Goal: Task Accomplishment & Management: Complete application form

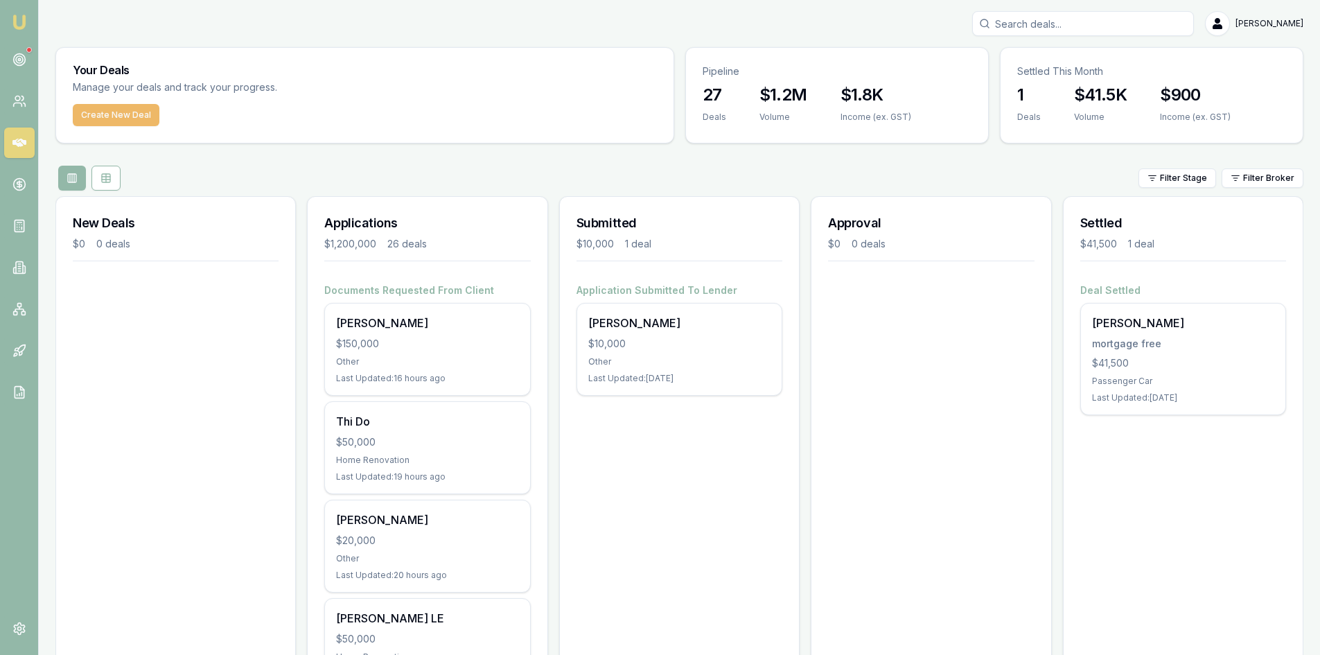
click at [130, 118] on button "Create New Deal" at bounding box center [116, 115] width 87 height 22
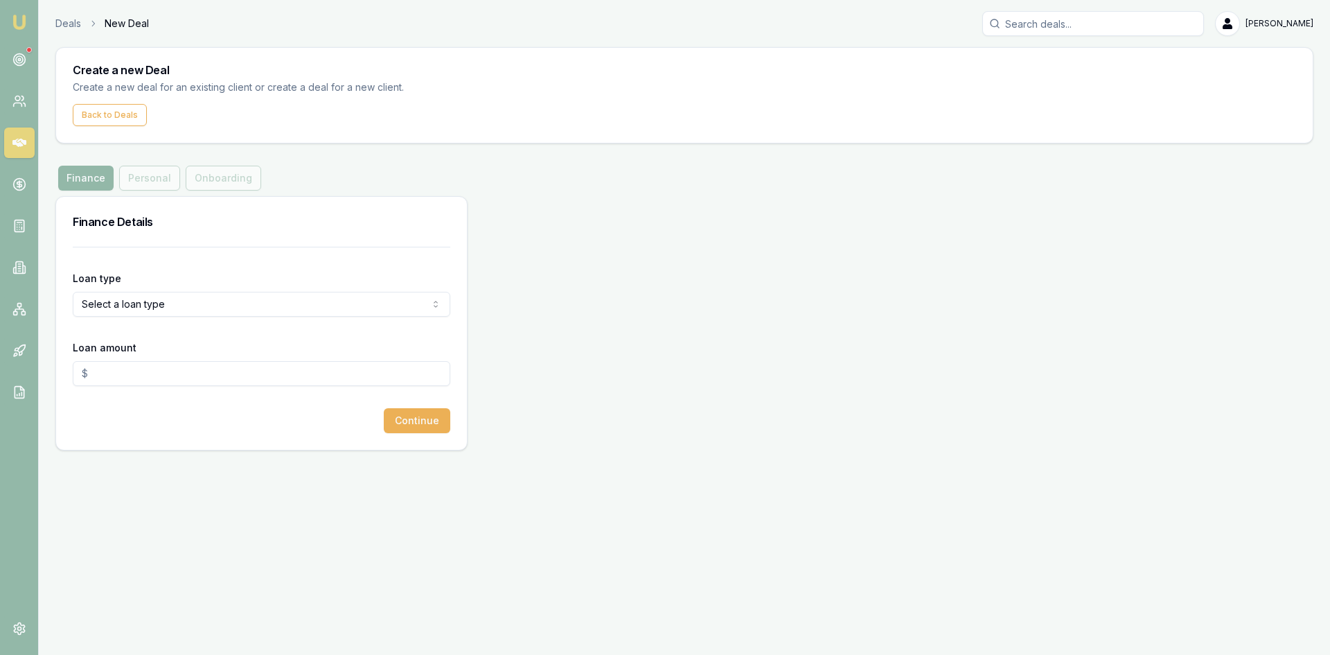
click at [148, 308] on html "Emu Broker Deals New Deal Steven Nguyen Toggle Menu Create a new Deal Create a …" at bounding box center [665, 327] width 1330 height 655
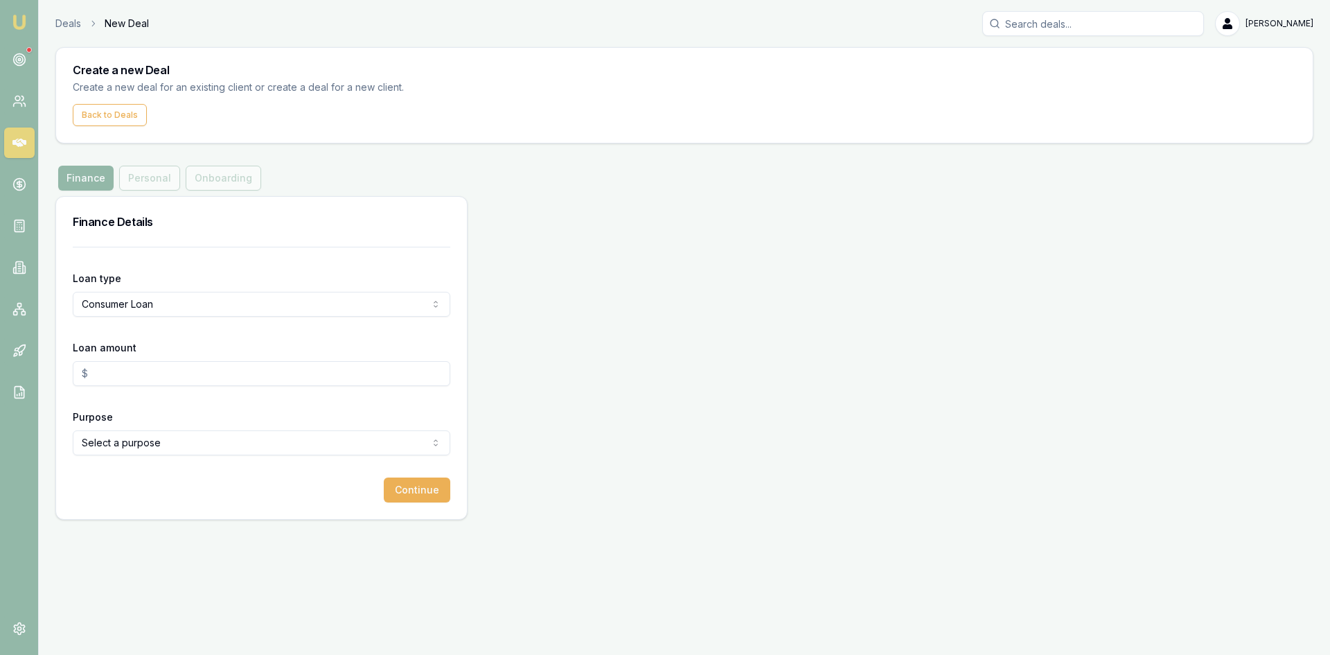
click at [135, 380] on input "Loan amount" at bounding box center [262, 373] width 378 height 25
type input "$40,000.00"
click at [114, 445] on html "Emu Broker Deals New Deal Steven Nguyen Toggle Menu Create a new Deal Create a …" at bounding box center [665, 327] width 1330 height 655
select select "OTHER"
click at [421, 491] on button "Continue" at bounding box center [417, 489] width 67 height 25
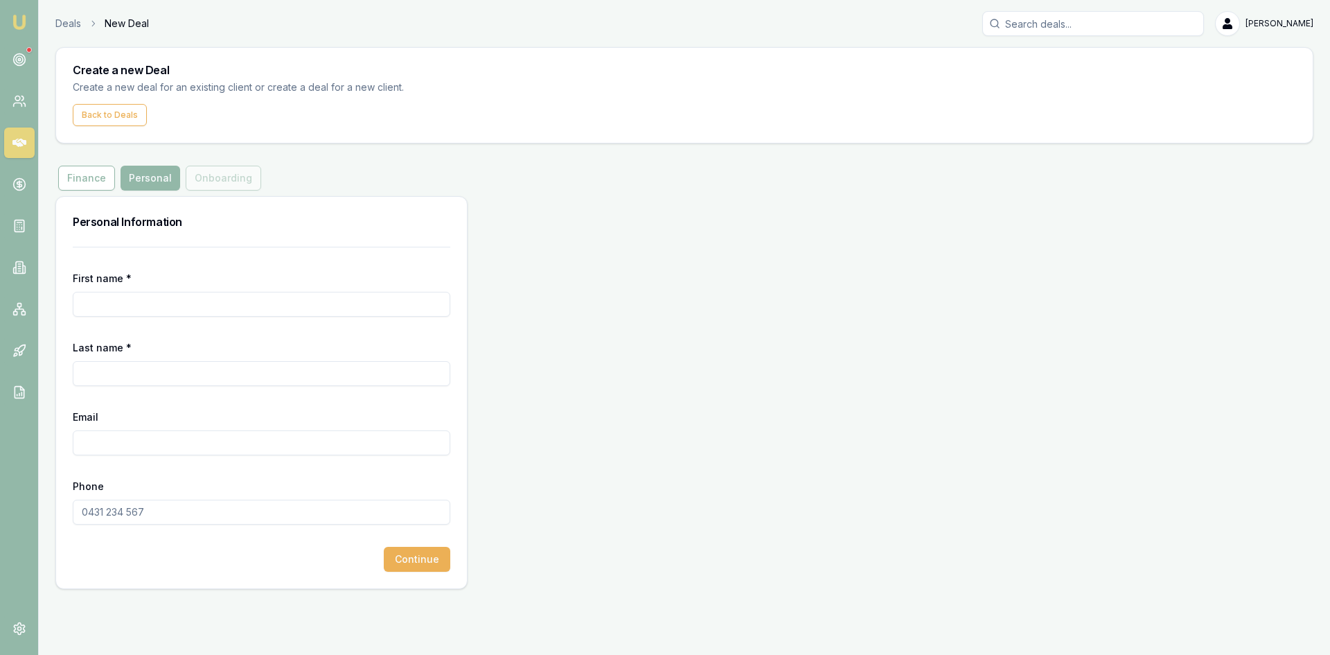
click at [170, 302] on input "First name *" at bounding box center [262, 304] width 378 height 25
type input "thi"
type input "hoang"
click at [109, 435] on input "Email" at bounding box center [262, 442] width 378 height 25
paste input "may18hoang@gmail.com"
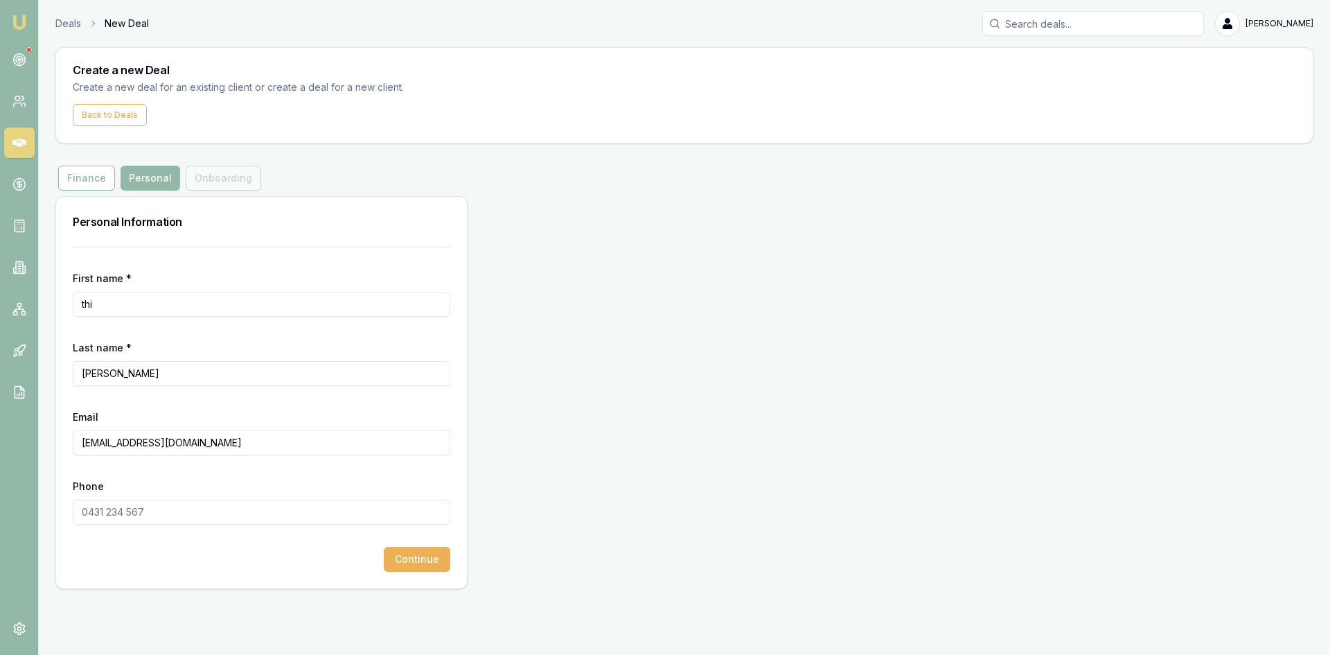
type input "may18hoang@gmail.com"
click at [137, 518] on input "Phone" at bounding box center [262, 512] width 378 height 25
type input "0432 588 488"
click at [418, 561] on button "Continue" at bounding box center [417, 559] width 67 height 25
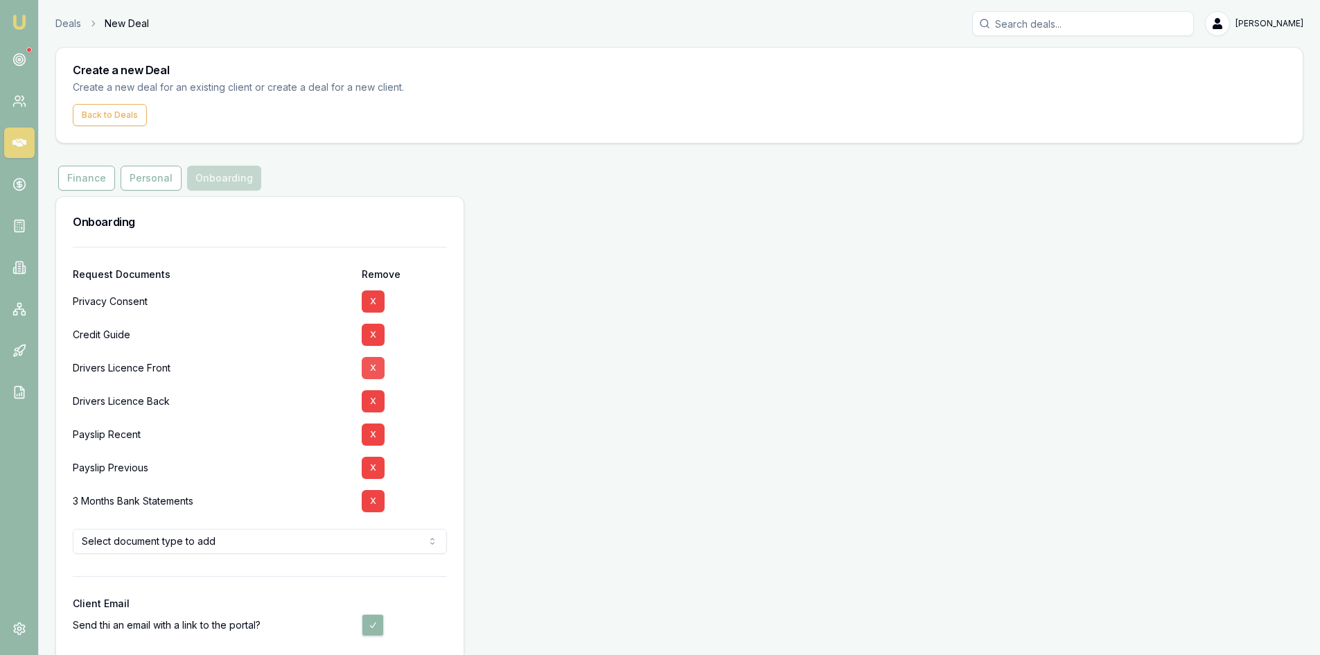
click at [375, 367] on button "X" at bounding box center [373, 368] width 23 height 22
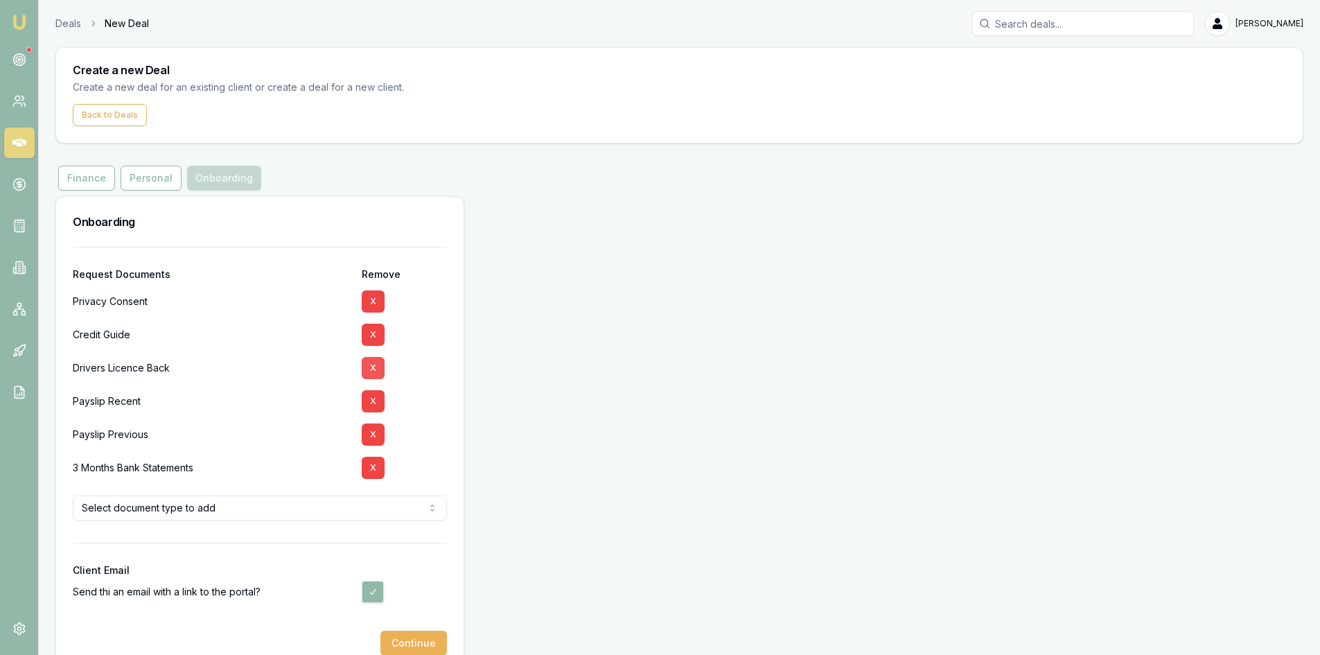
click at [380, 371] on button "X" at bounding box center [373, 368] width 23 height 22
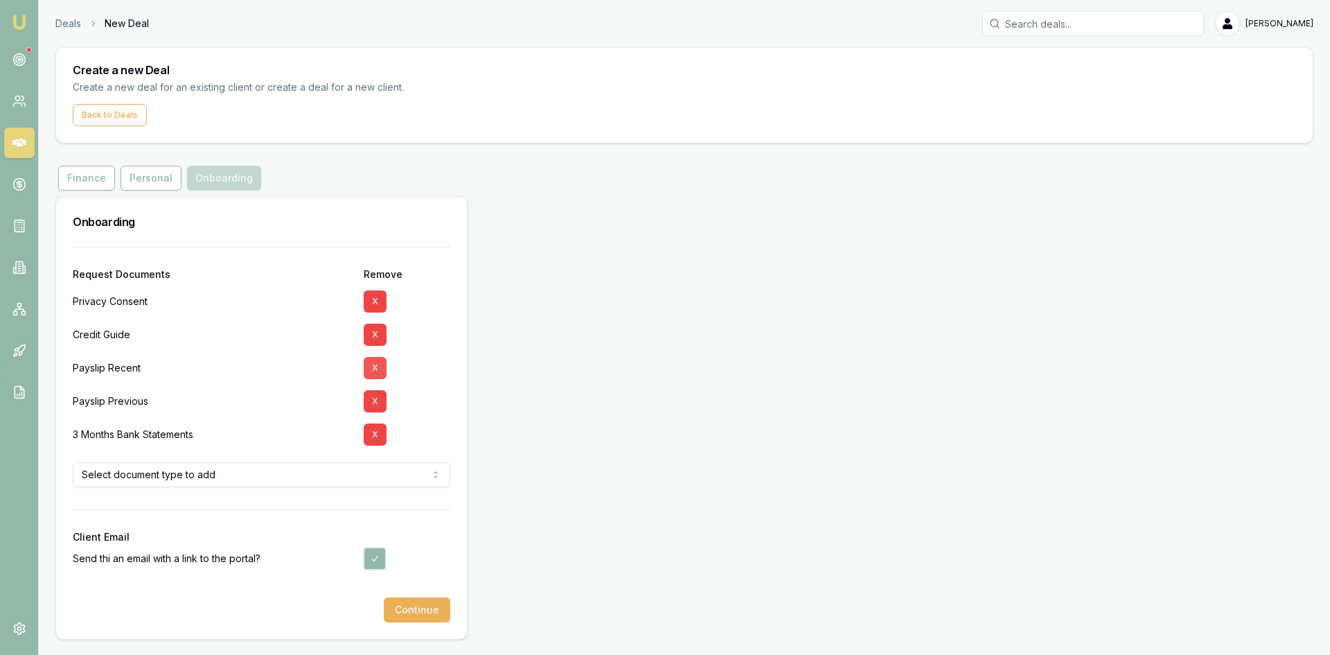
click at [381, 373] on button "X" at bounding box center [375, 368] width 23 height 22
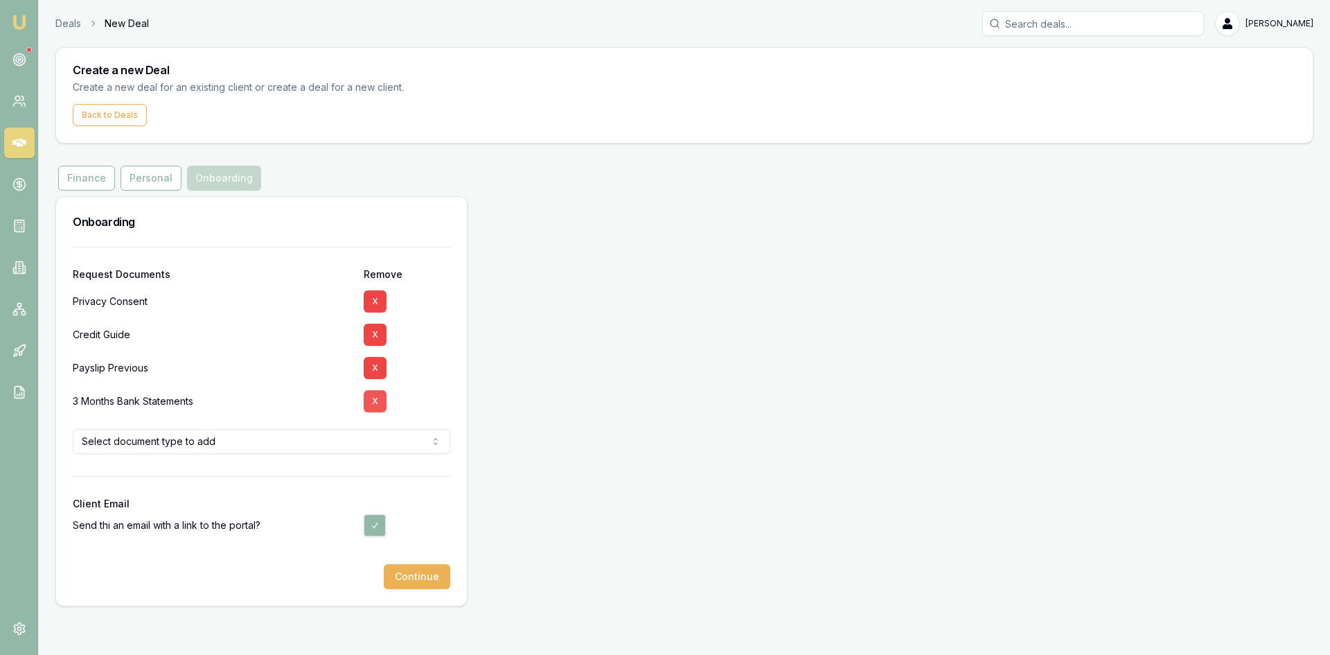
click at [367, 400] on button "X" at bounding box center [375, 401] width 23 height 22
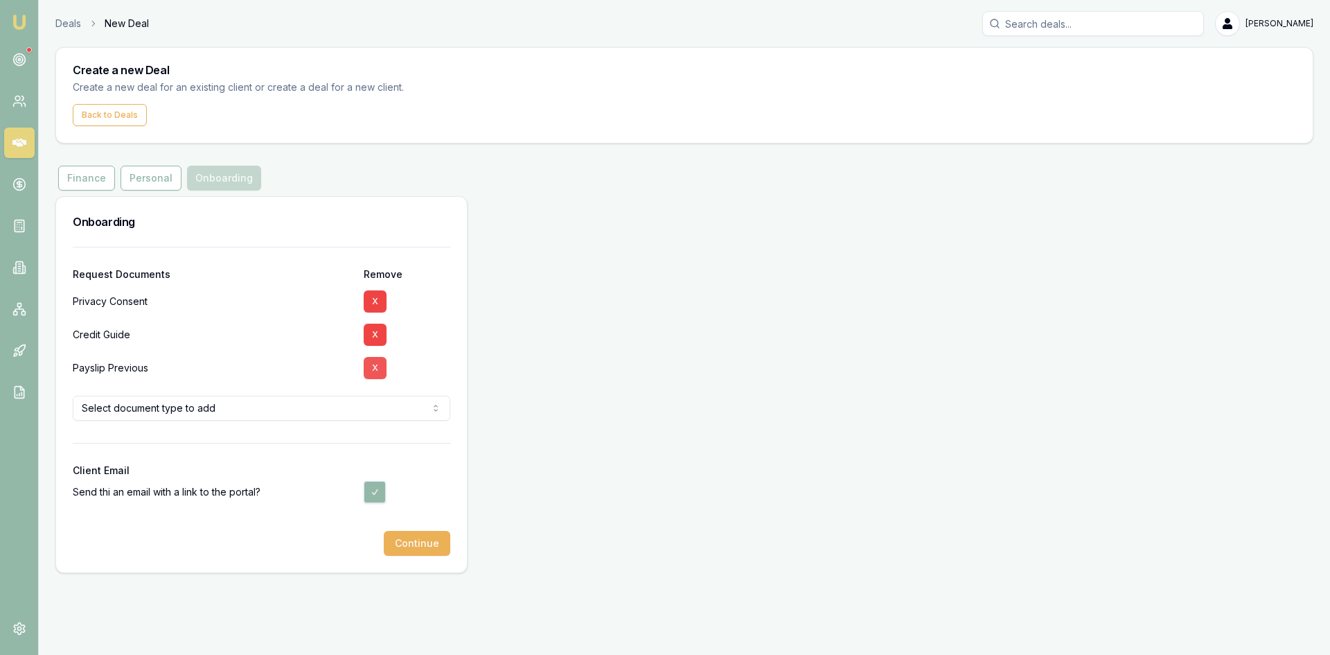
click at [378, 369] on button "X" at bounding box center [375, 368] width 23 height 22
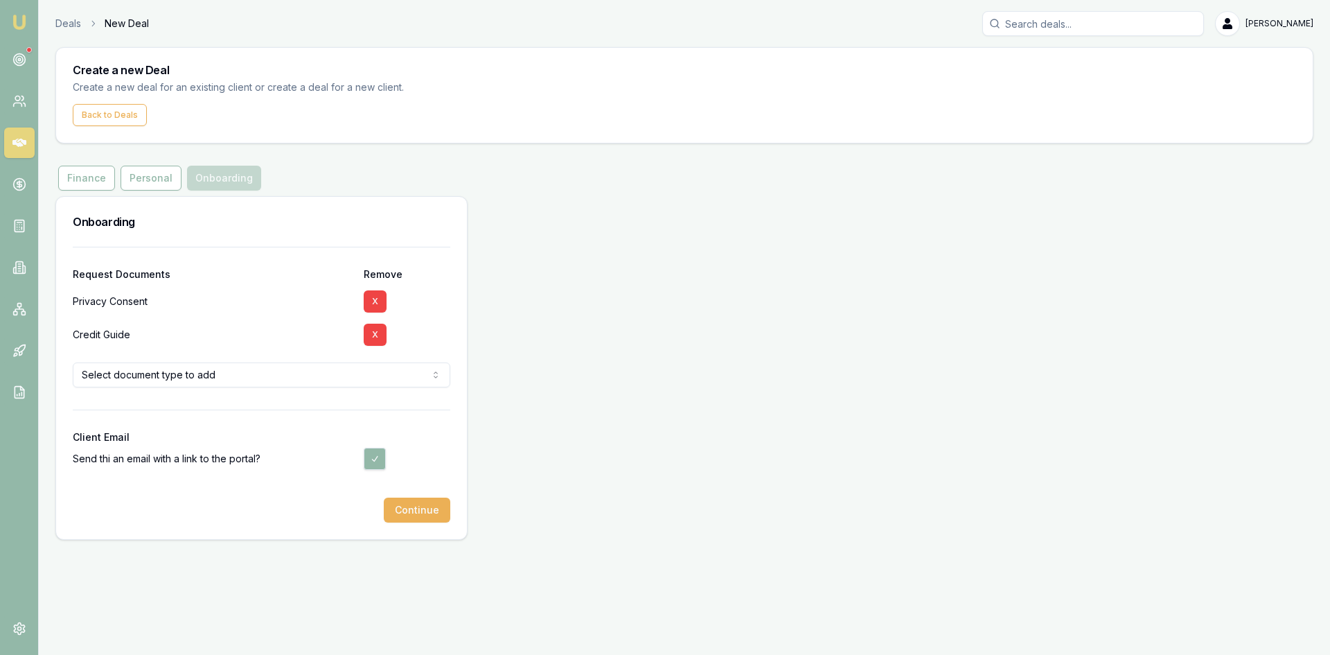
click at [236, 382] on html "Emu Broker Deals New Deal Steven Nguyen Toggle Menu Create a new Deal Create a …" at bounding box center [665, 327] width 1330 height 655
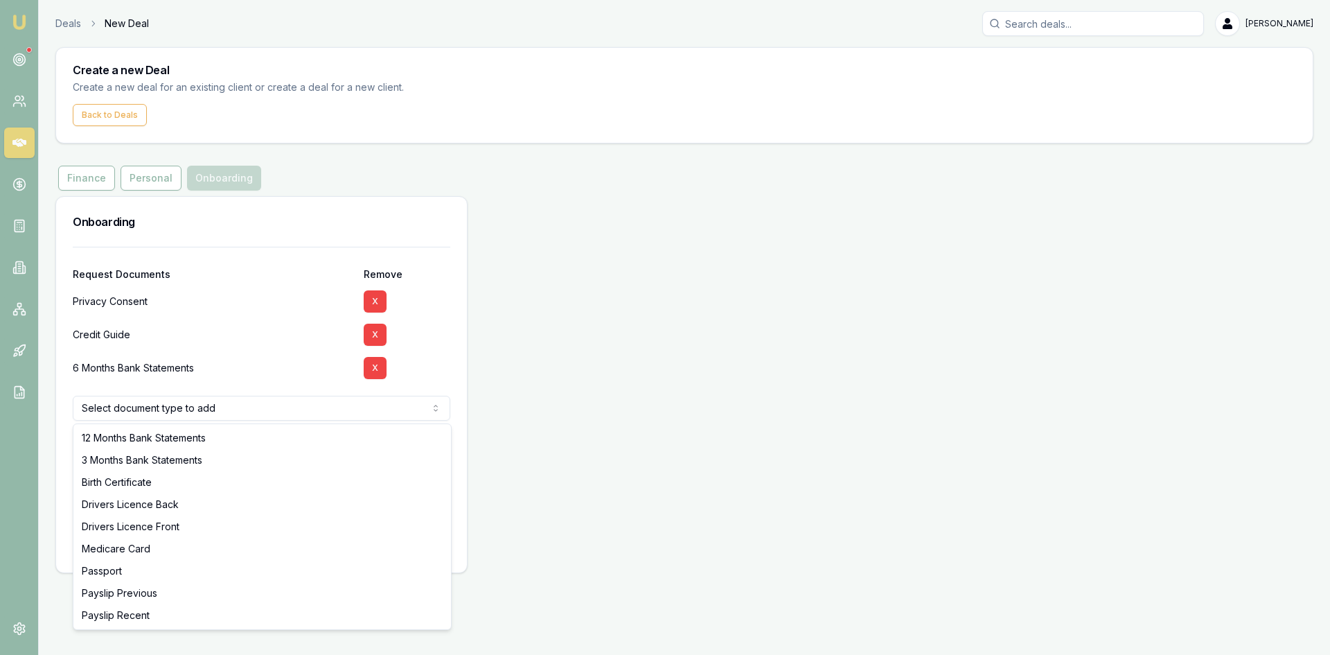
click at [186, 412] on html "Emu Broker Deals New Deal Steven Nguyen Toggle Menu Create a new Deal Create a …" at bounding box center [665, 327] width 1330 height 655
click at [381, 371] on html "Emu Broker Deals New Deal Steven Nguyen Toggle Menu Create a new Deal Create a …" at bounding box center [665, 327] width 1330 height 655
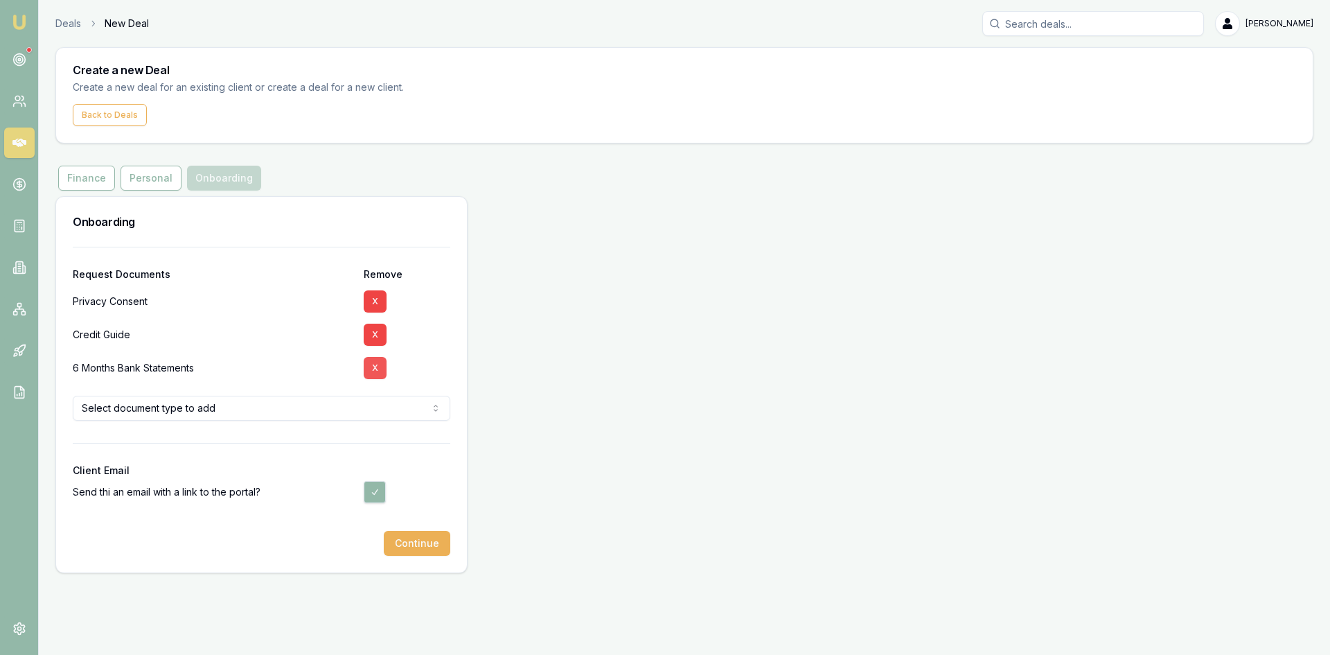
click at [372, 366] on button "X" at bounding box center [375, 368] width 23 height 22
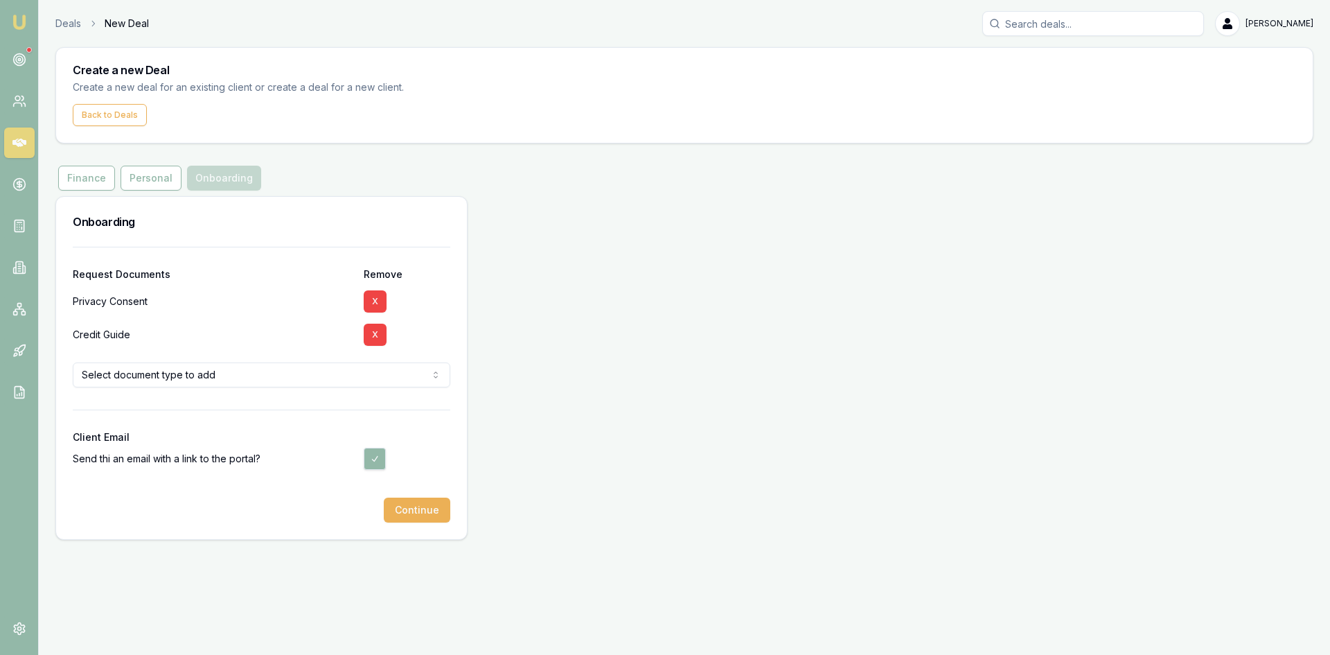
click at [167, 369] on html "Emu Broker Deals New Deal Steven Nguyen Toggle Menu Create a new Deal Create a …" at bounding box center [665, 327] width 1330 height 655
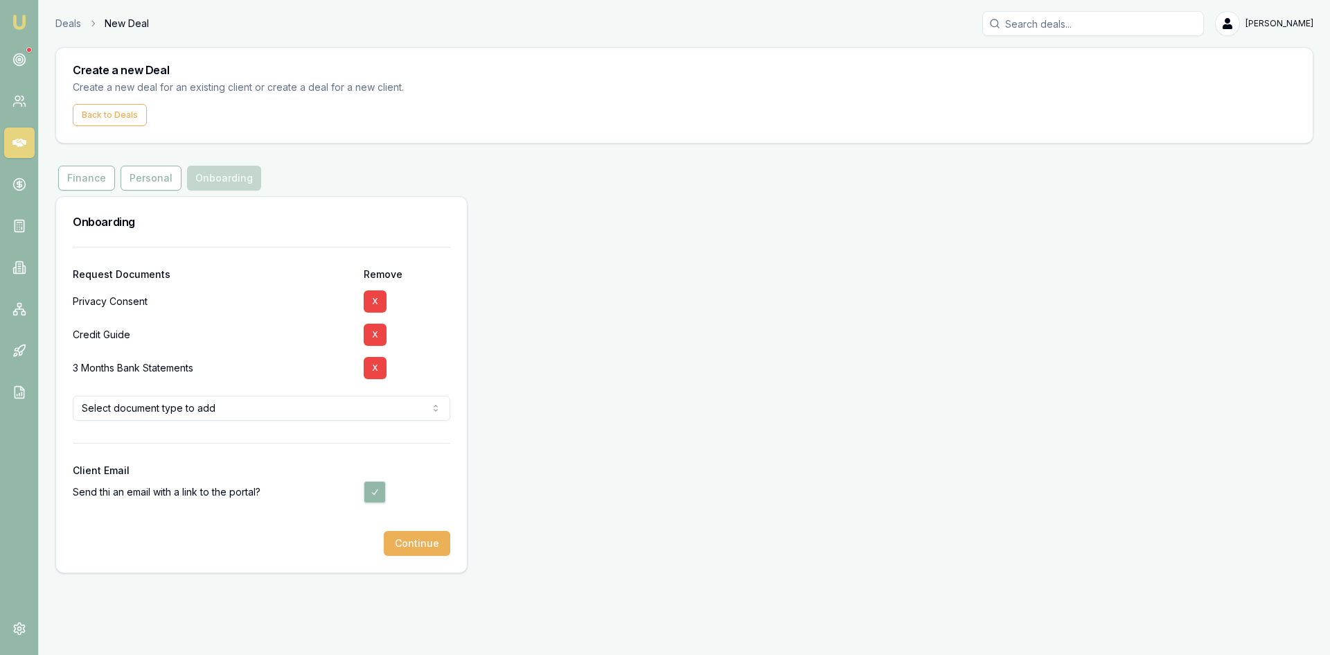
click at [144, 406] on html "Emu Broker Deals New Deal Steven Nguyen Toggle Menu Create a new Deal Create a …" at bounding box center [665, 327] width 1330 height 655
click at [140, 386] on html "Emu Broker Deals New Deal Steven Nguyen Toggle Menu Create a new Deal Create a …" at bounding box center [665, 327] width 1330 height 655
click at [403, 545] on button "Continue" at bounding box center [417, 543] width 67 height 25
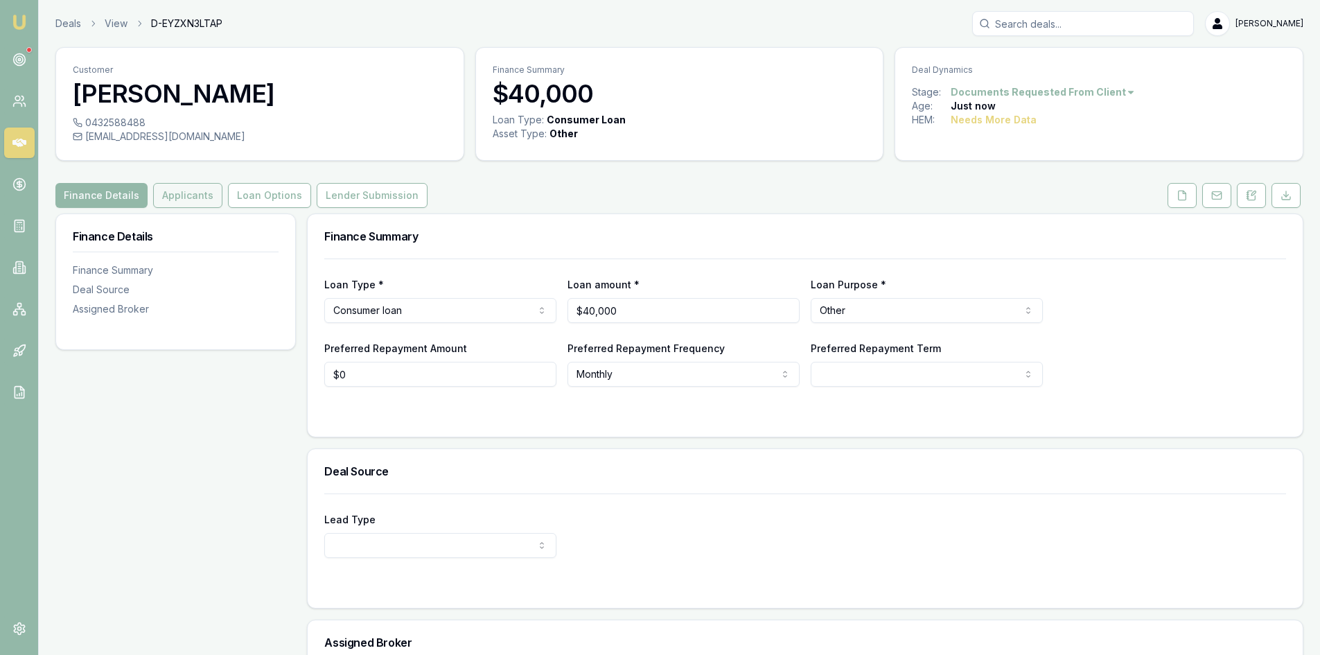
click at [185, 192] on button "Applicants" at bounding box center [187, 195] width 69 height 25
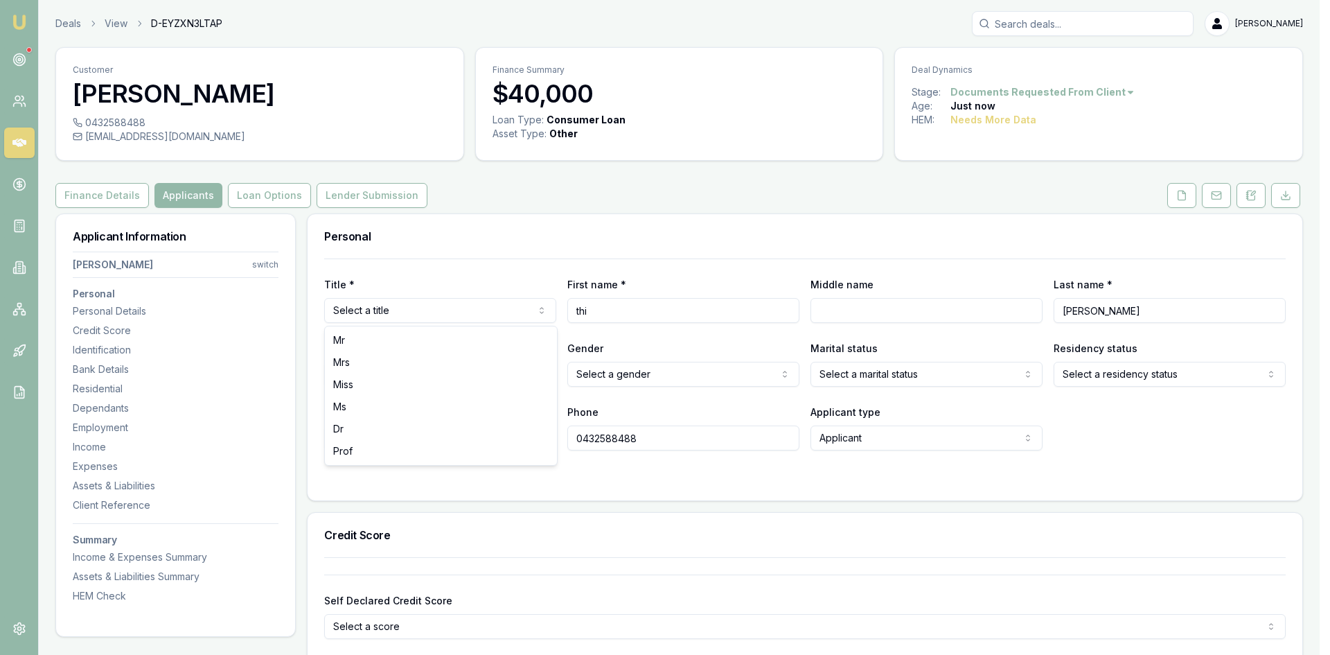
click at [420, 309] on html "Emu Broker Deals View D-EYZXN3LTAP Steven Nguyen Toggle Menu Customer thi hoang…" at bounding box center [665, 327] width 1330 height 655
select select "Mrs"
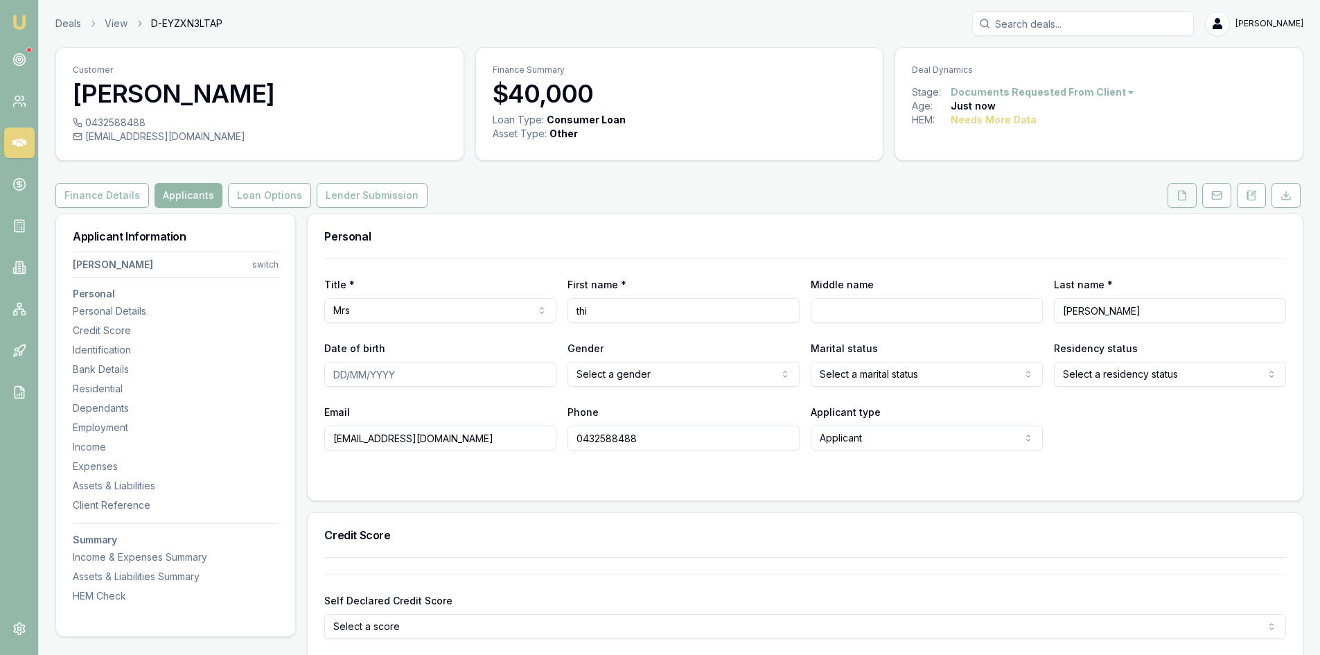
click at [1183, 197] on icon at bounding box center [1182, 195] width 11 height 11
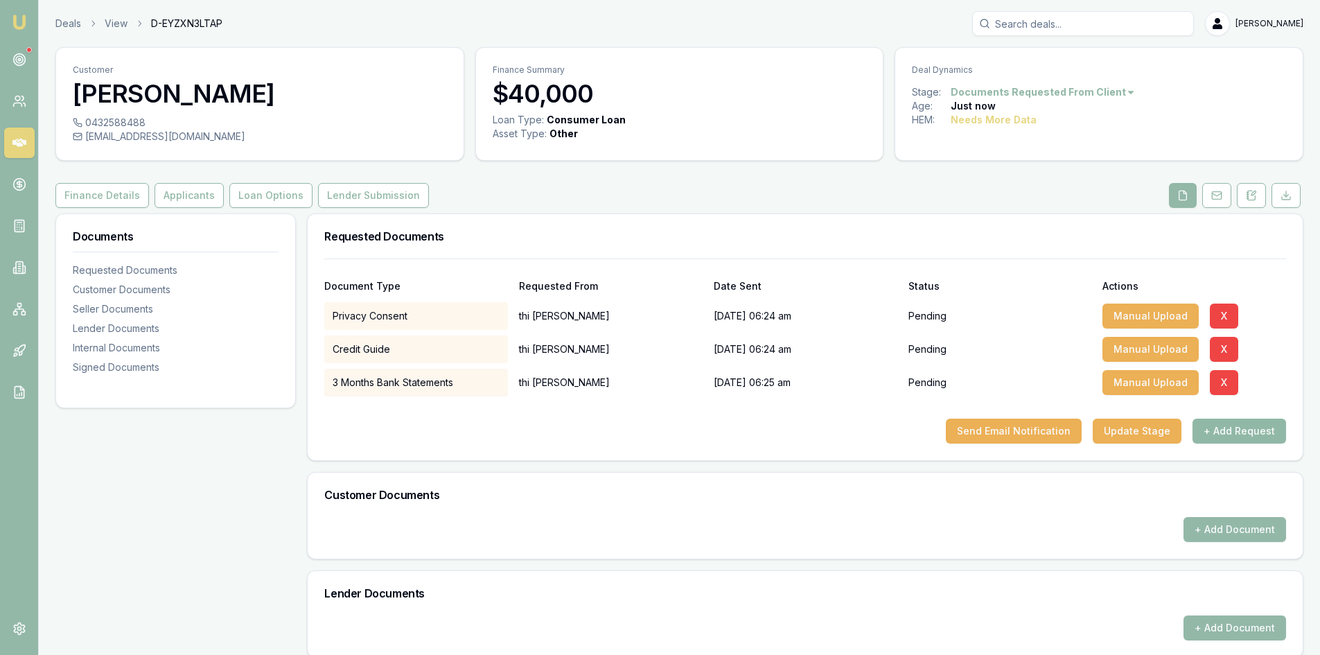
click at [1253, 426] on button "+ Add Request" at bounding box center [1239, 431] width 94 height 25
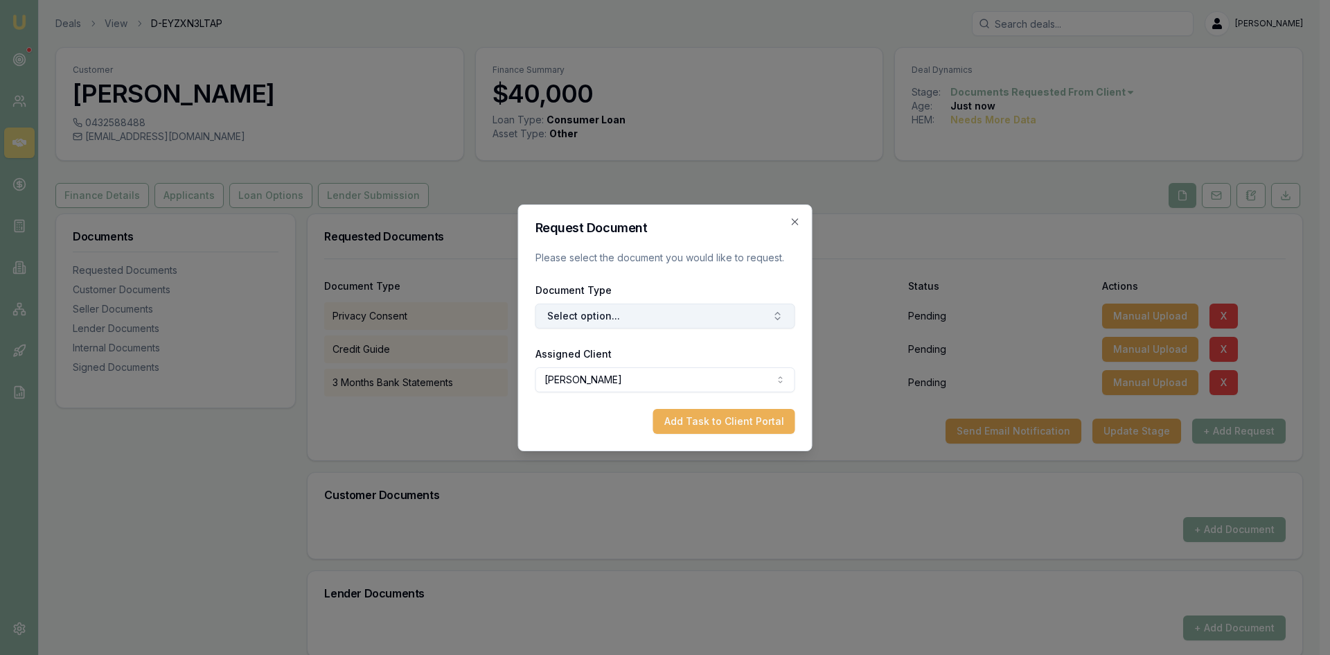
click at [648, 324] on button "Select option..." at bounding box center [666, 315] width 260 height 25
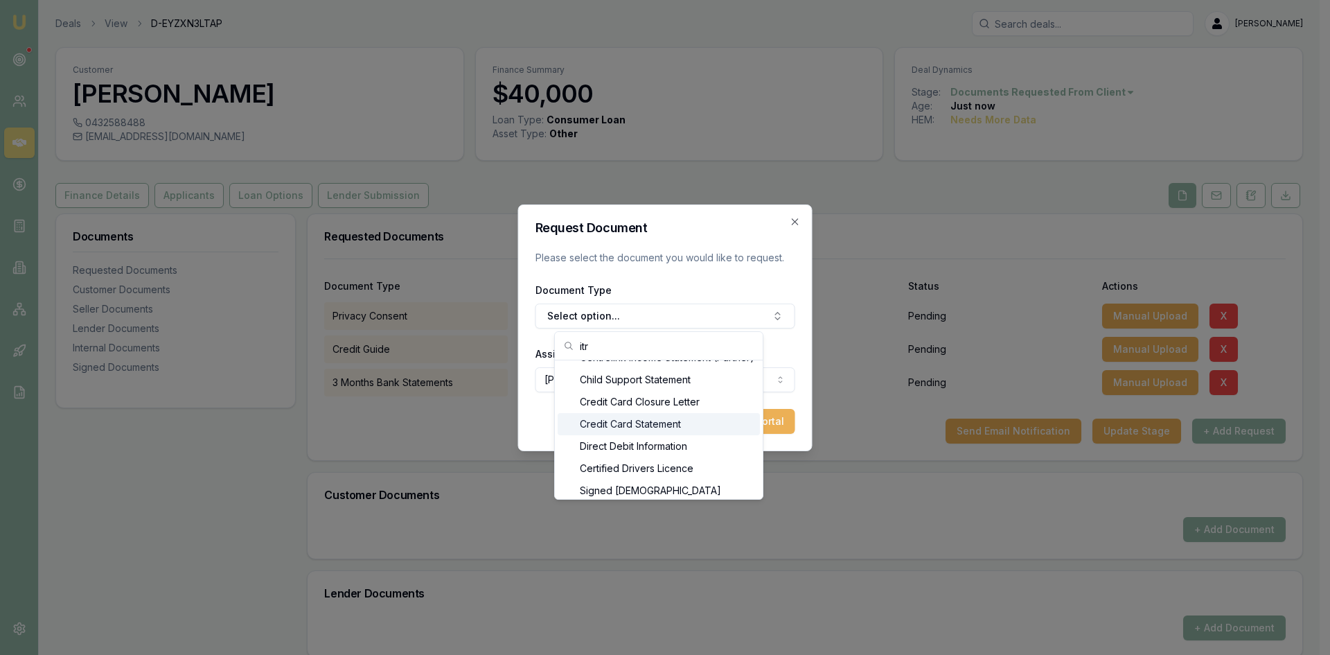
scroll to position [111, 0]
click at [629, 340] on input "itr" at bounding box center [667, 346] width 175 height 28
type input "i"
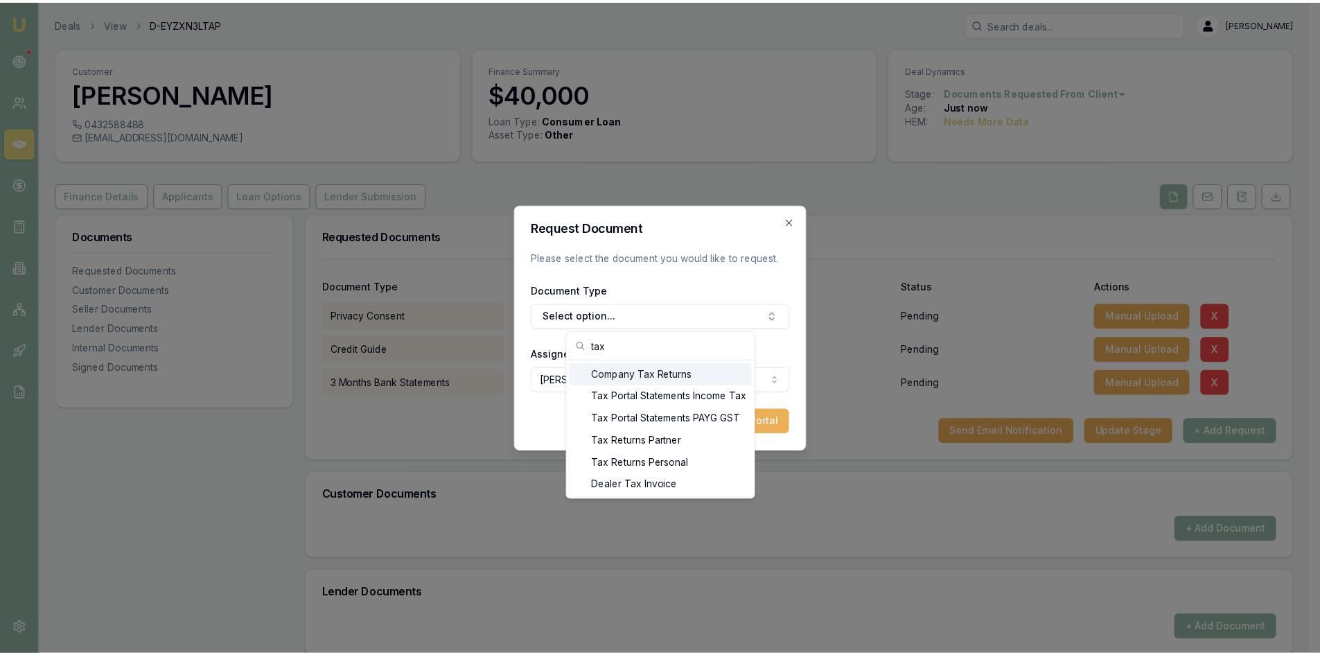
scroll to position [0, 0]
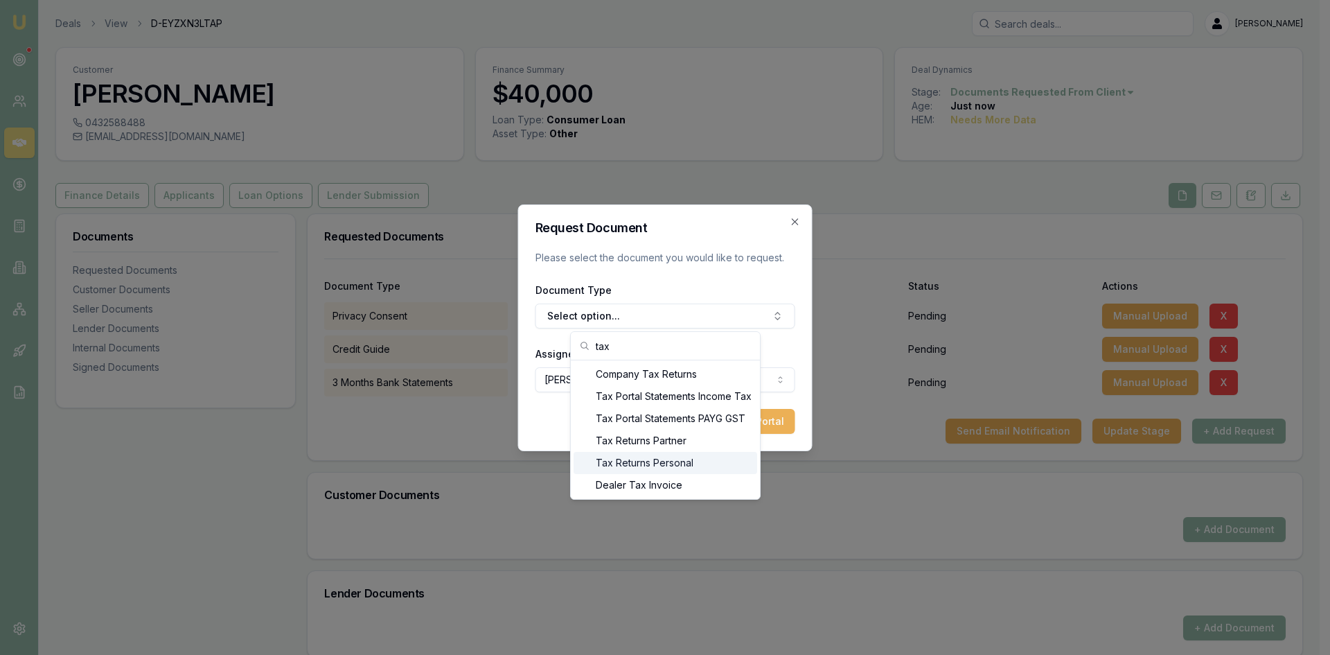
type input "tax"
click at [661, 465] on div "Tax Returns Personal" at bounding box center [666, 463] width 184 height 22
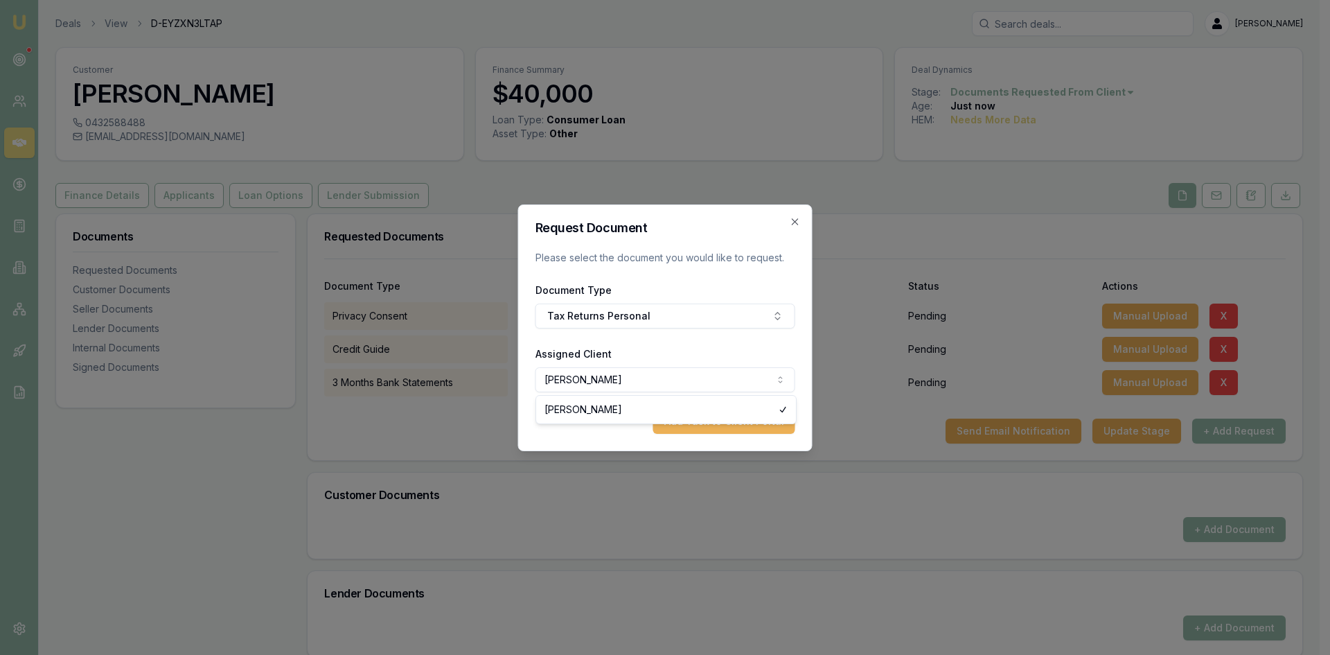
click at [612, 385] on body "Emu Broker Deals View D-EYZXN3LTAP Steven Nguyen Toggle Menu Customer thi hoang…" at bounding box center [660, 327] width 1320 height 655
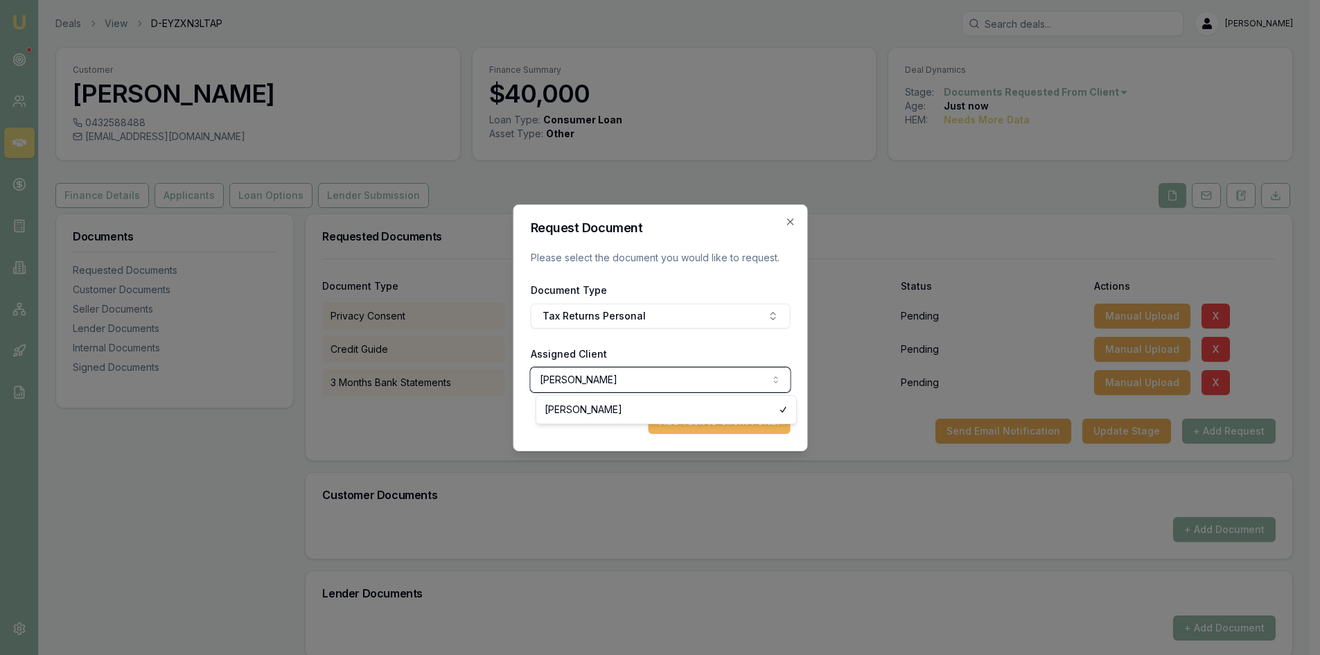
click at [580, 437] on body "Emu Broker Deals View D-EYZXN3LTAP Steven Nguyen Toggle Menu Customer thi hoang…" at bounding box center [655, 327] width 1310 height 655
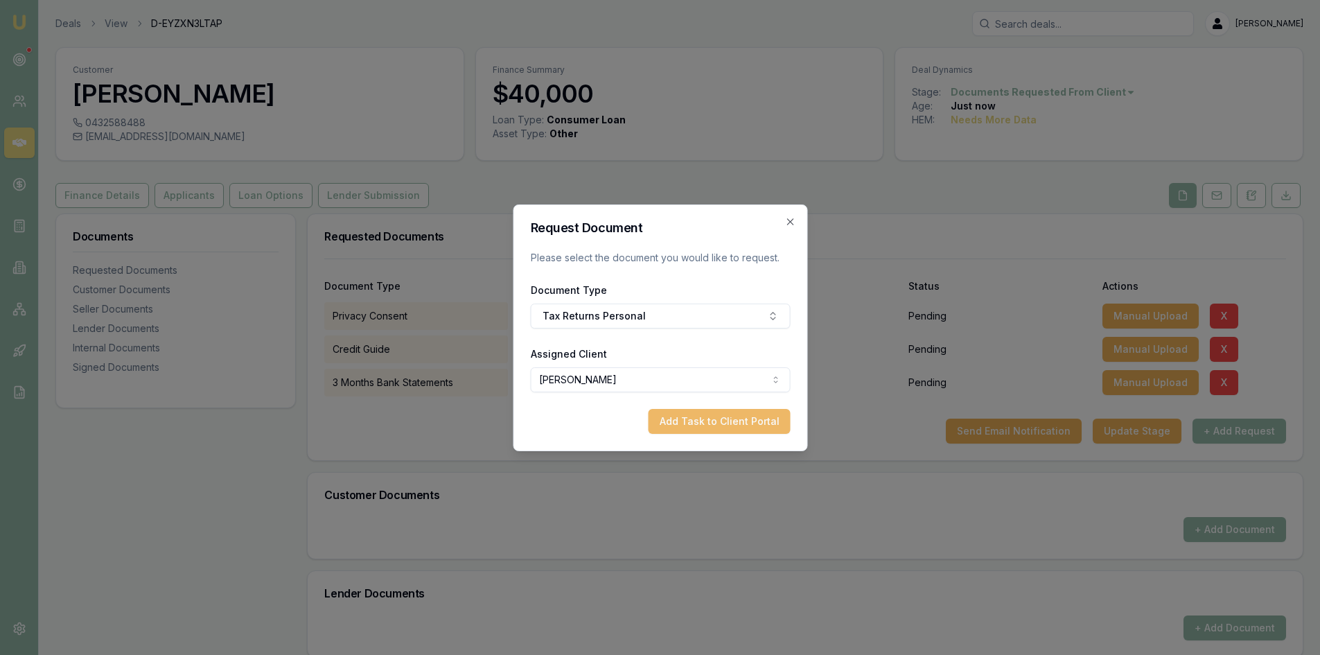
click at [707, 431] on button "Add Task to Client Portal" at bounding box center [719, 421] width 142 height 25
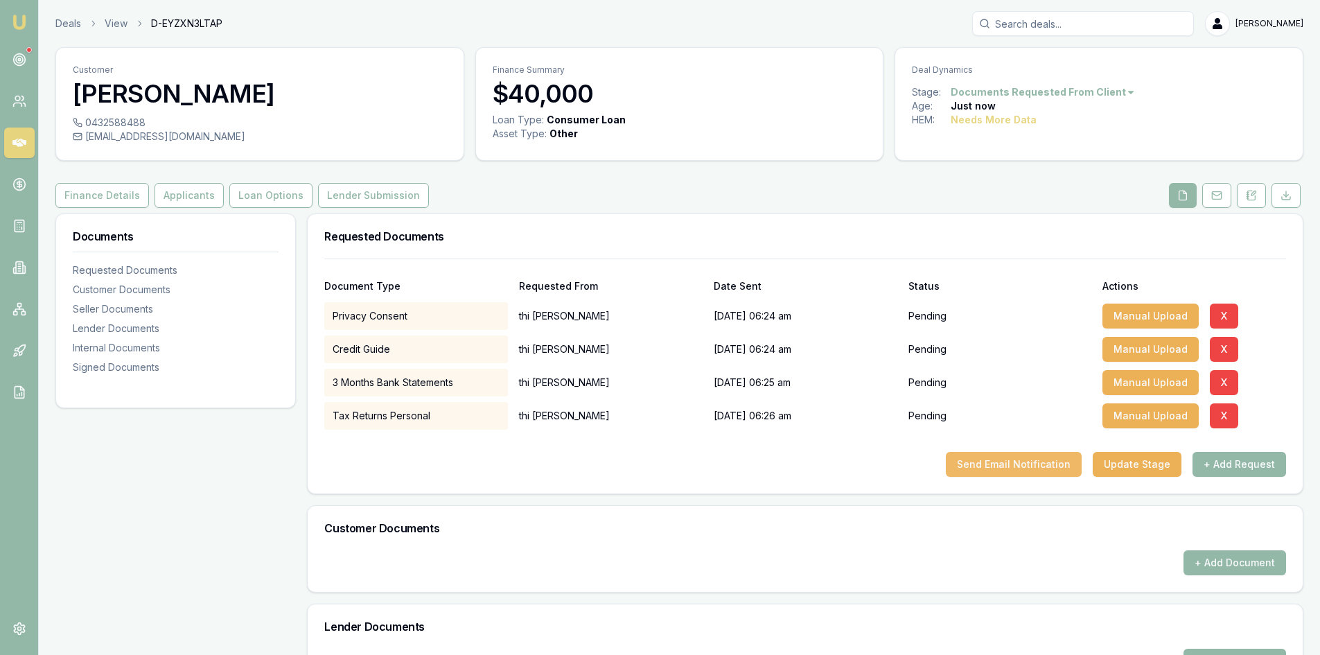
click at [1032, 469] on button "Send Email Notification" at bounding box center [1014, 464] width 136 height 25
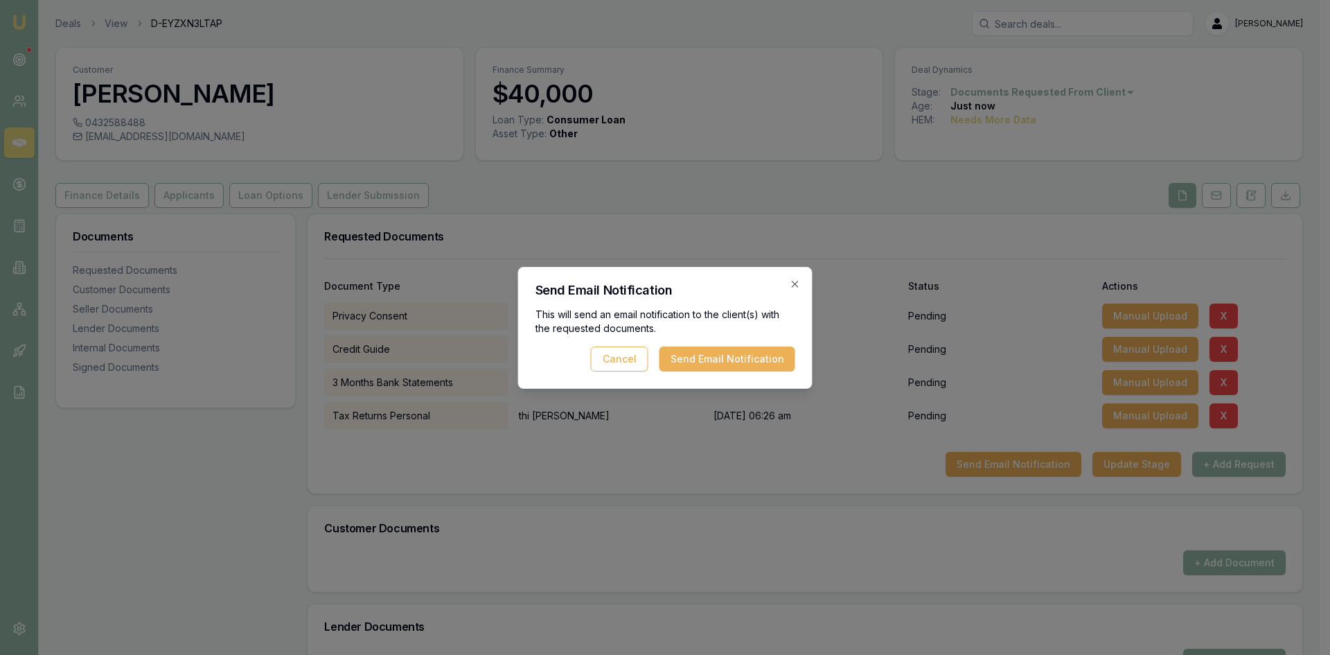
click at [738, 365] on button "Send Email Notification" at bounding box center [728, 358] width 136 height 25
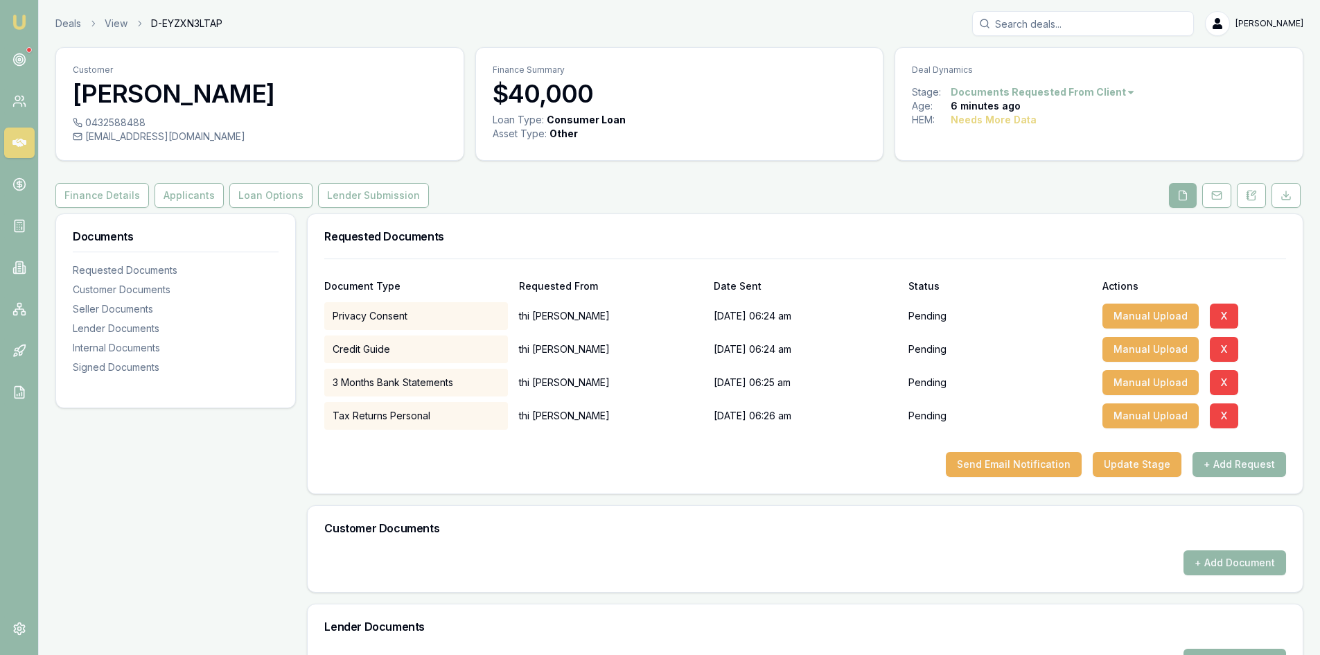
click at [25, 147] on icon at bounding box center [19, 143] width 14 height 14
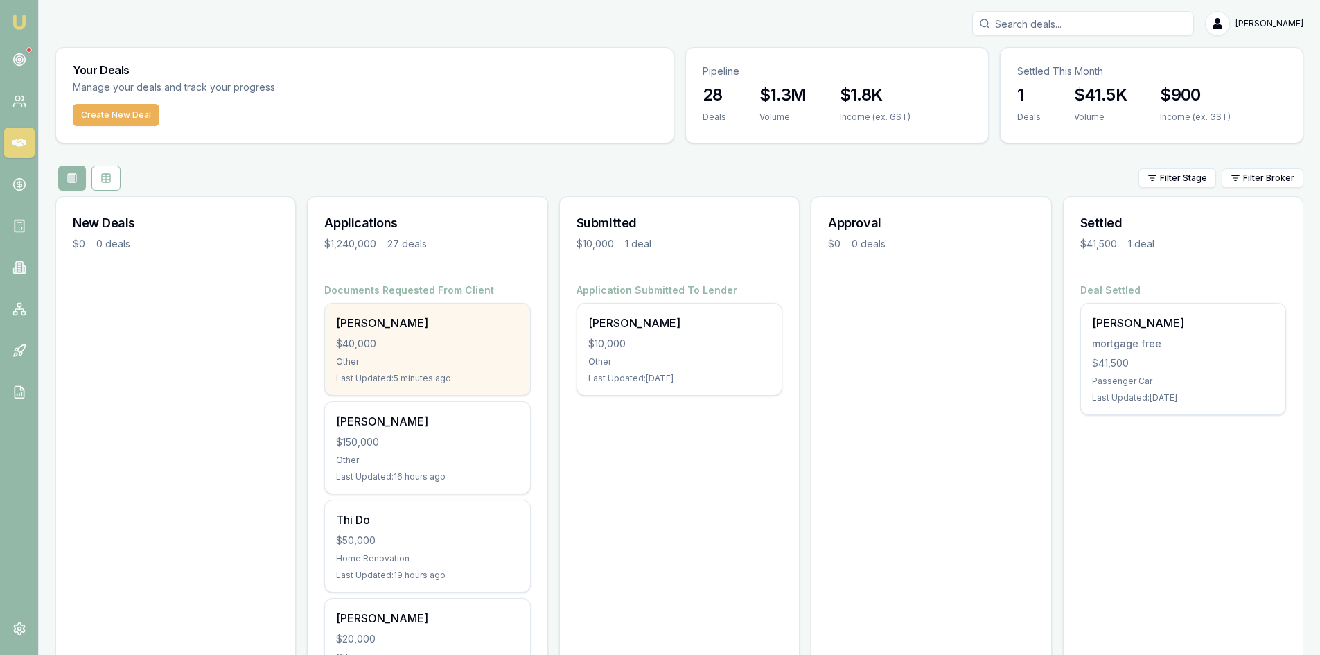
scroll to position [139, 0]
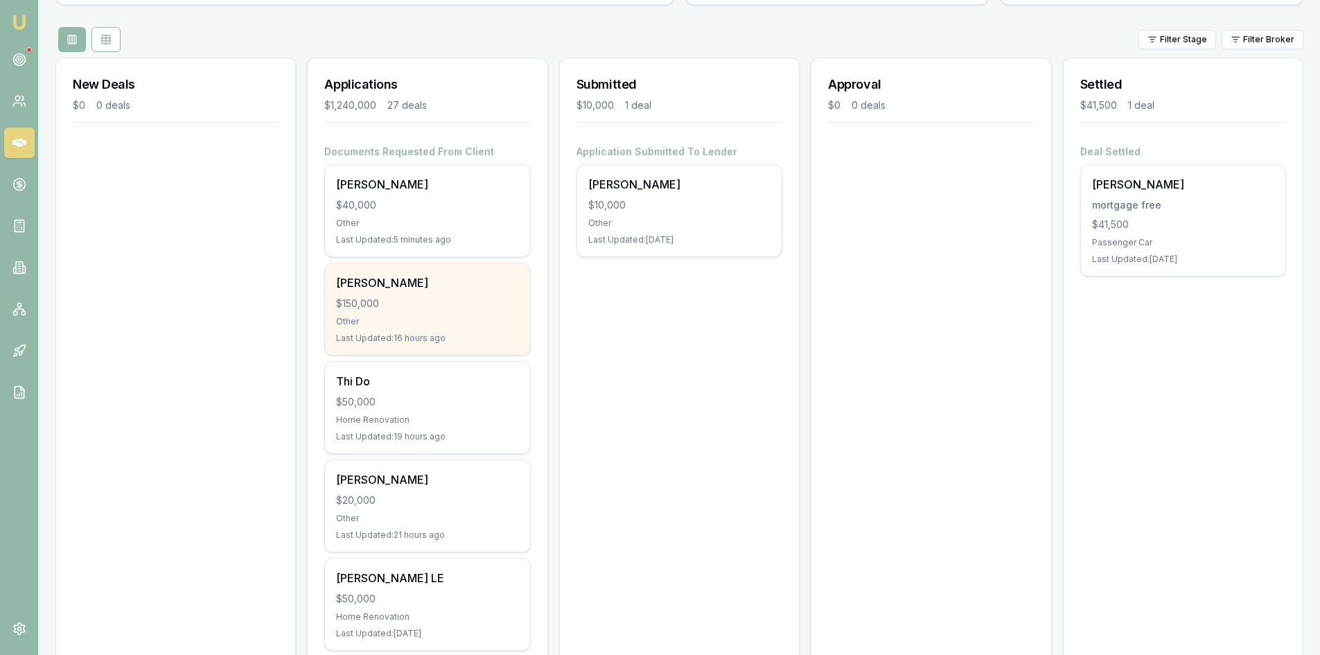
click at [407, 302] on div "$150,000" at bounding box center [427, 304] width 182 height 14
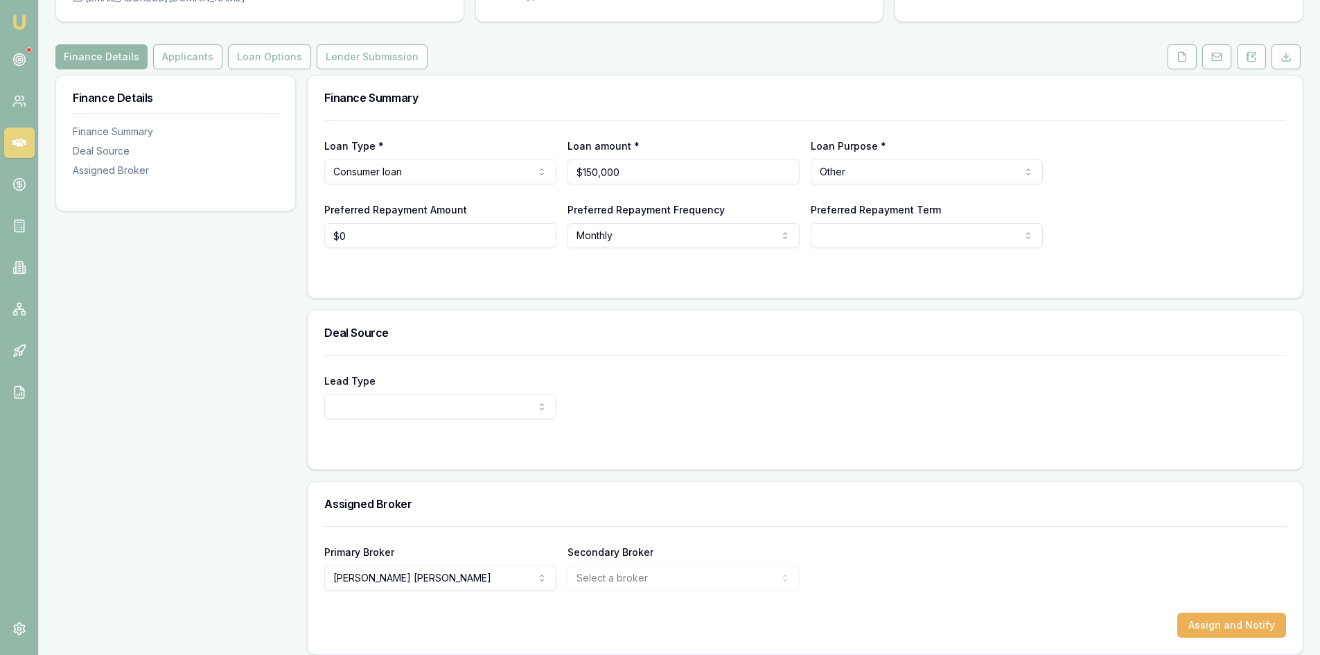
scroll to position [150, 0]
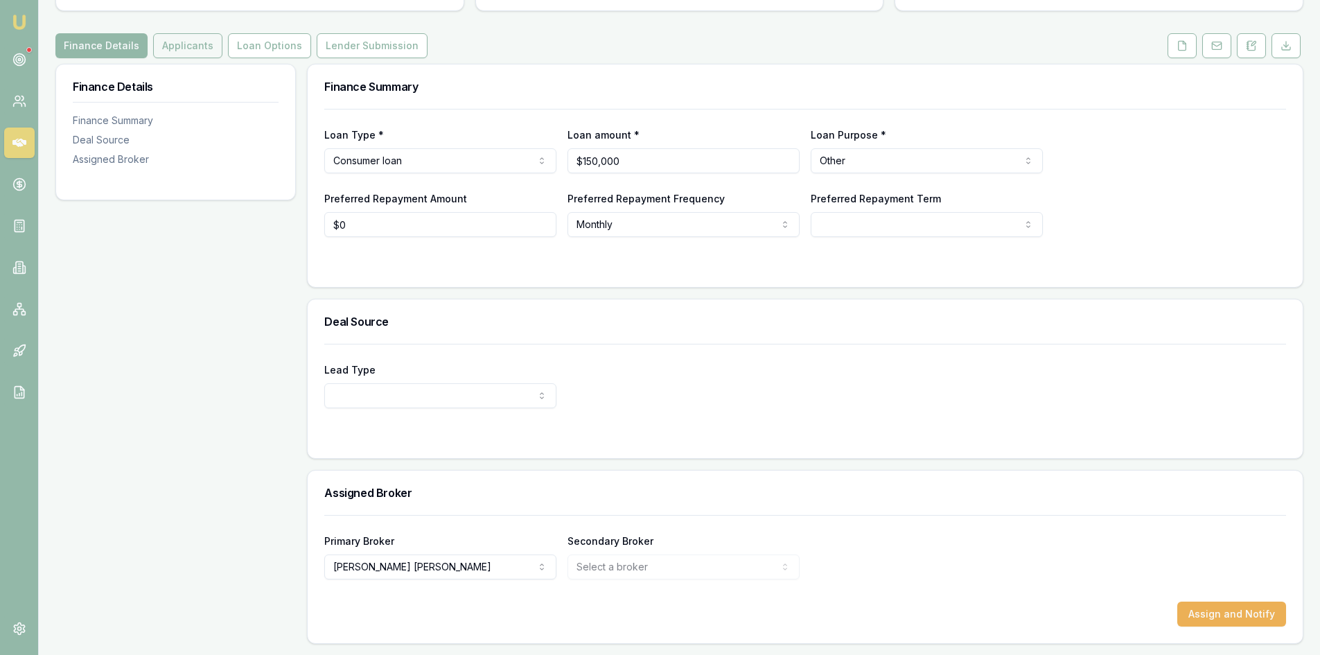
click at [175, 49] on button "Applicants" at bounding box center [187, 45] width 69 height 25
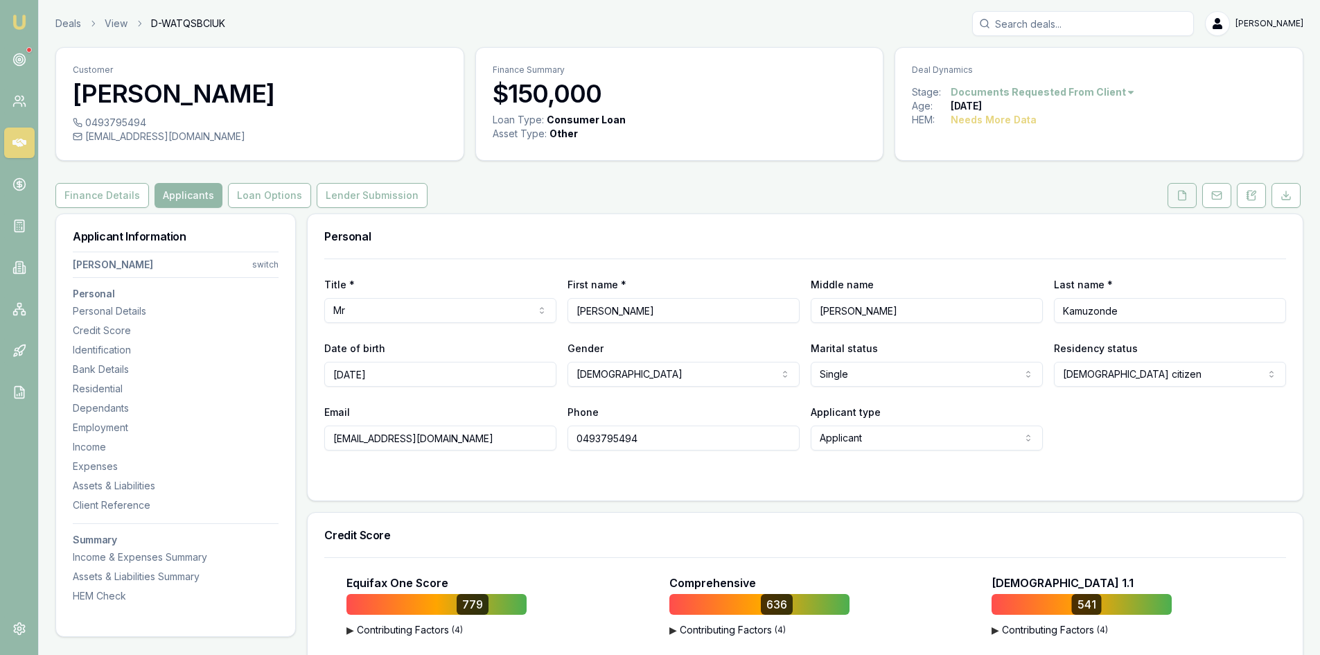
click at [1183, 192] on polyline at bounding box center [1184, 192] width 3 height 3
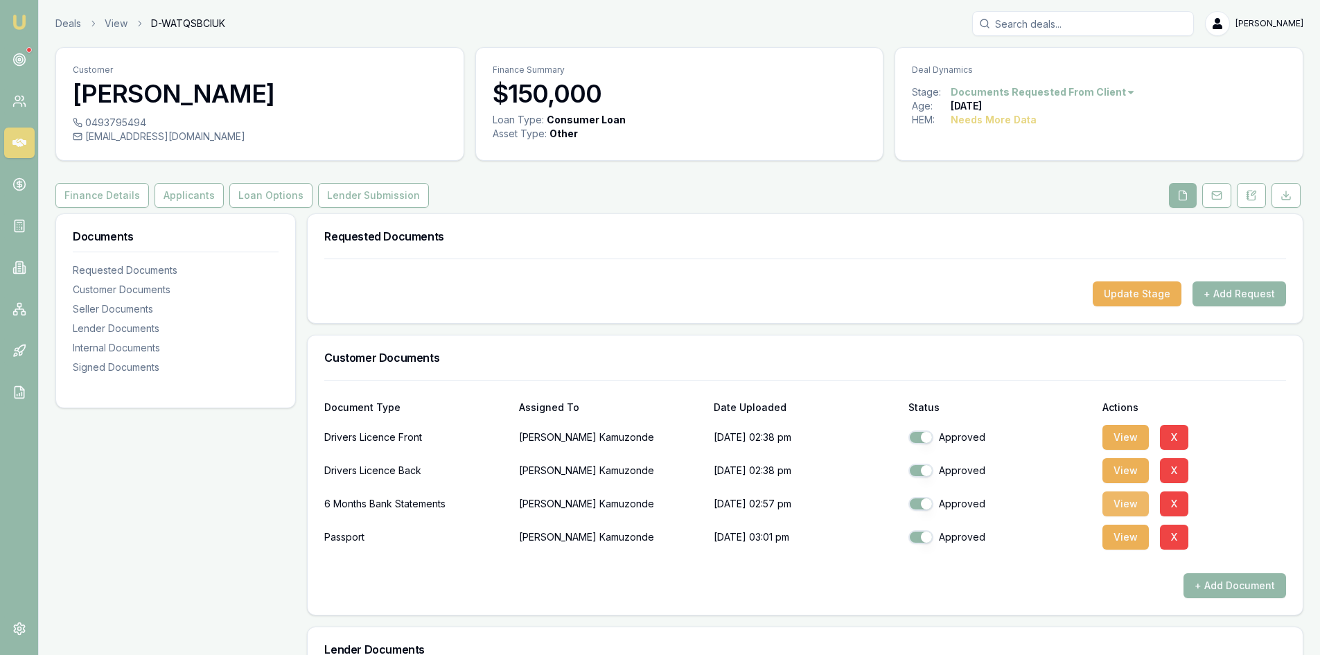
click at [1122, 505] on button "View" at bounding box center [1125, 503] width 46 height 25
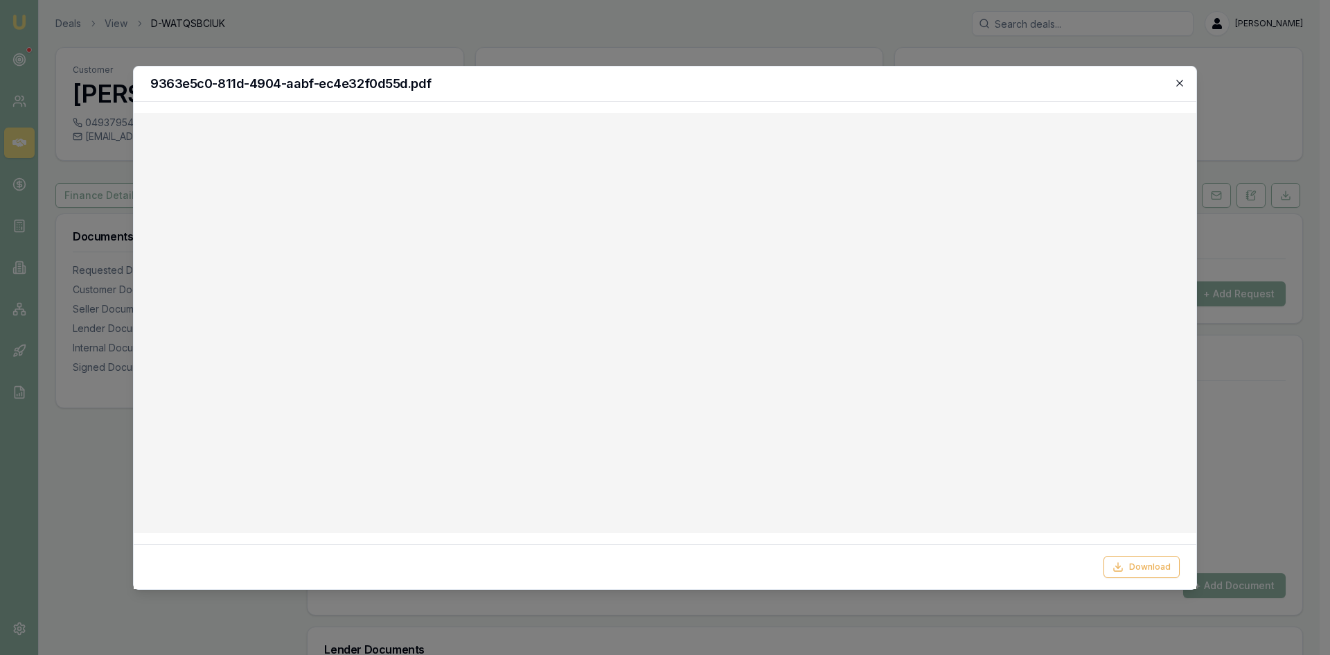
click at [1174, 85] on icon "button" at bounding box center [1179, 83] width 11 height 11
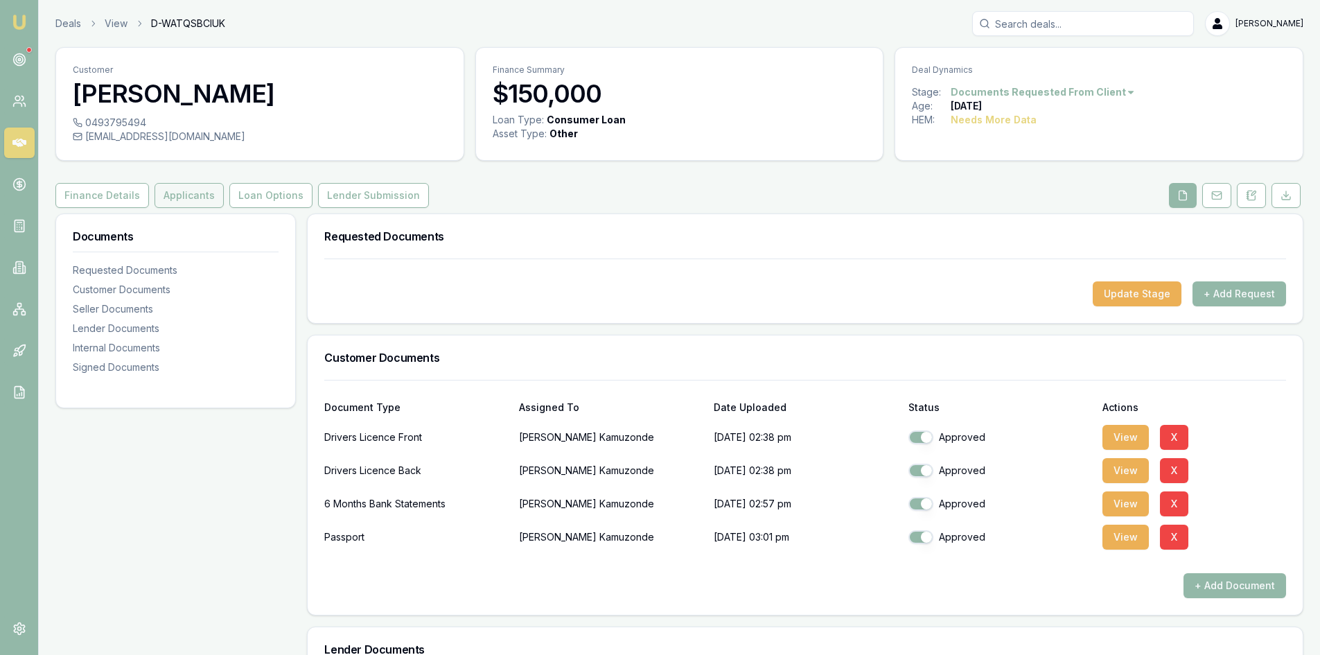
click at [177, 197] on button "Applicants" at bounding box center [189, 195] width 69 height 25
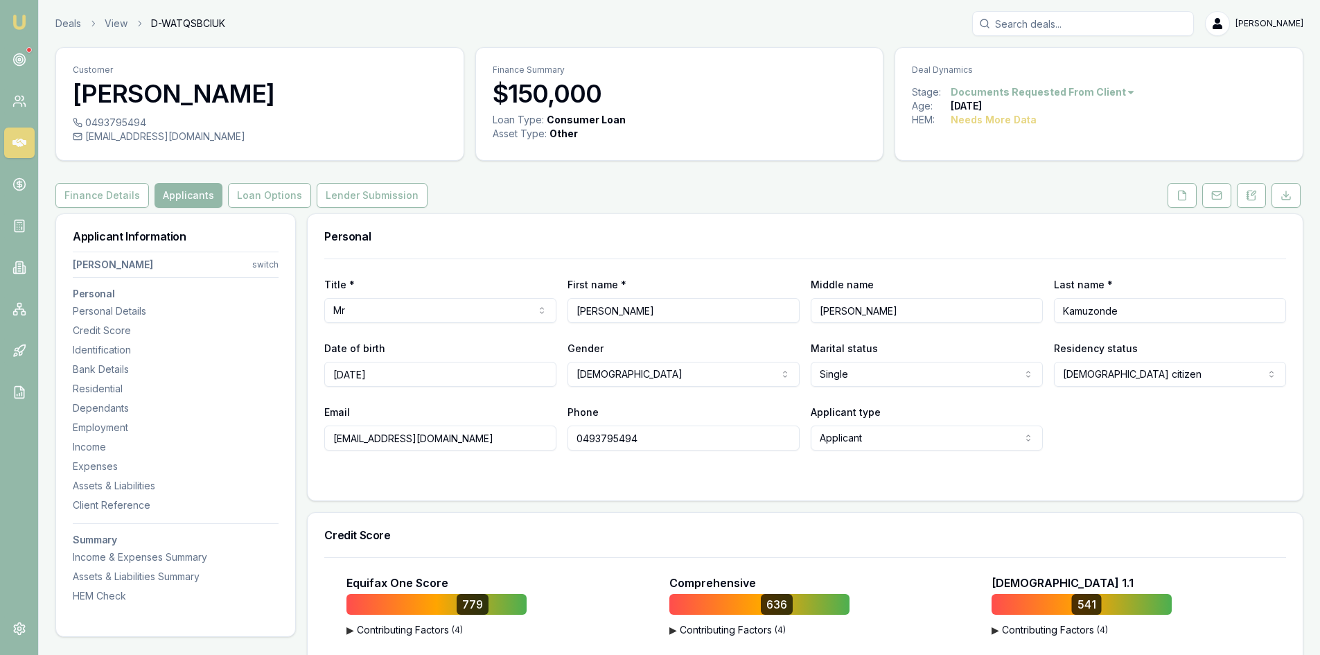
scroll to position [208, 0]
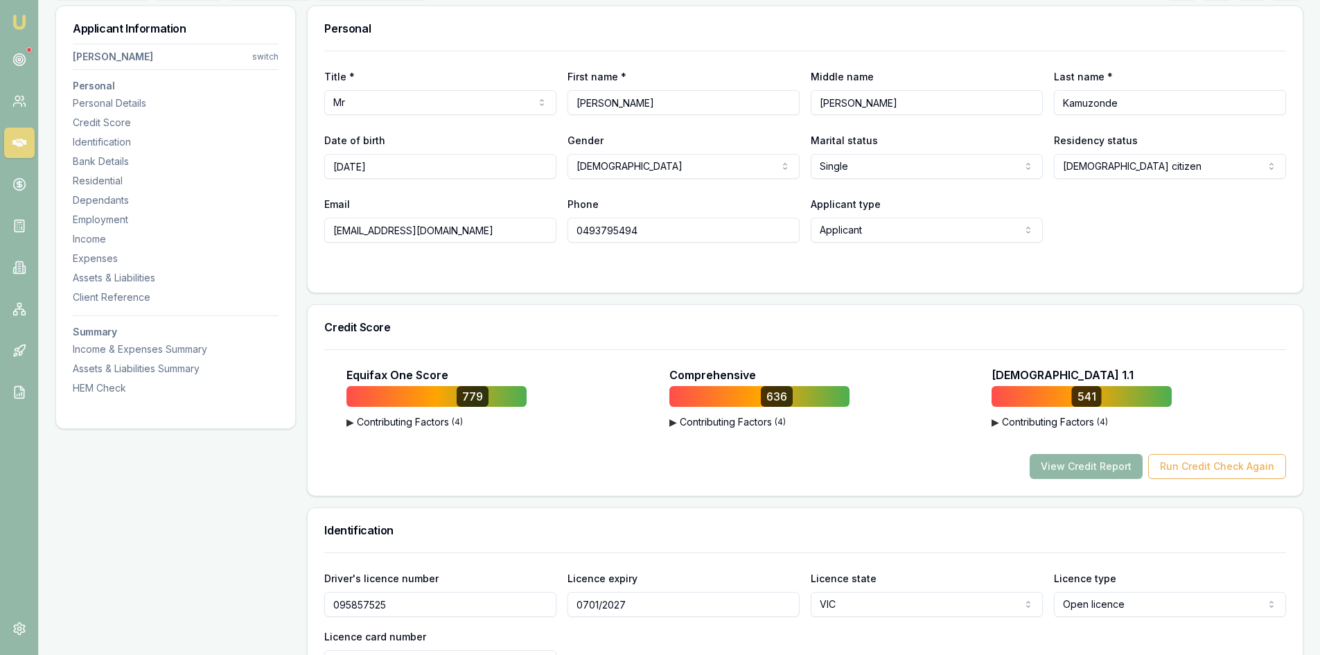
click at [1071, 472] on button "View Credit Report" at bounding box center [1086, 466] width 113 height 25
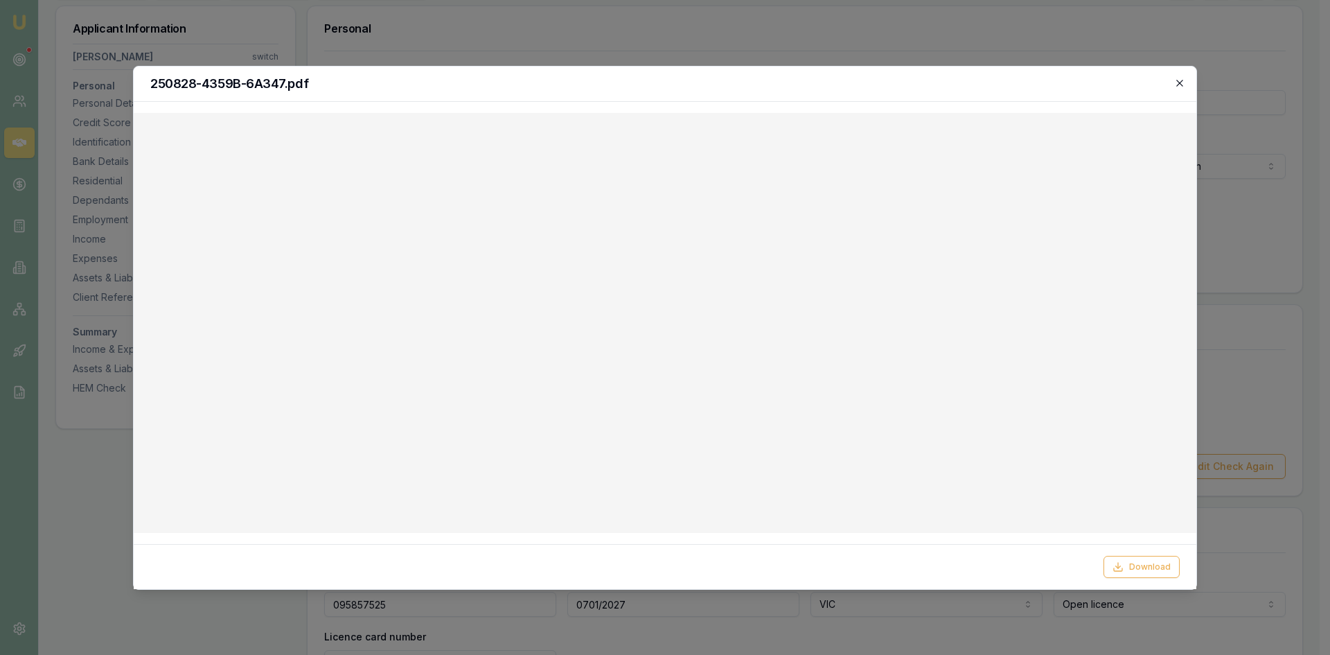
drag, startPoint x: 1183, startPoint y: 86, endPoint x: 1175, endPoint y: 89, distance: 8.8
click at [1183, 86] on icon "button" at bounding box center [1179, 83] width 11 height 11
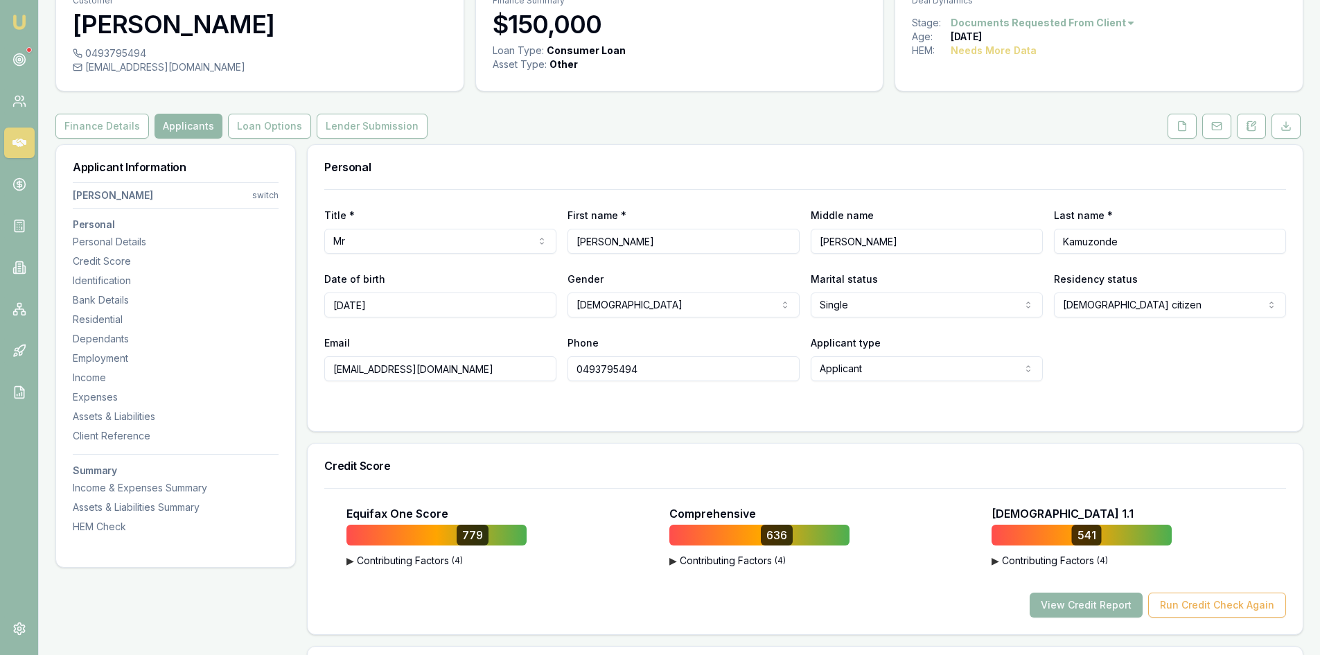
scroll to position [0, 0]
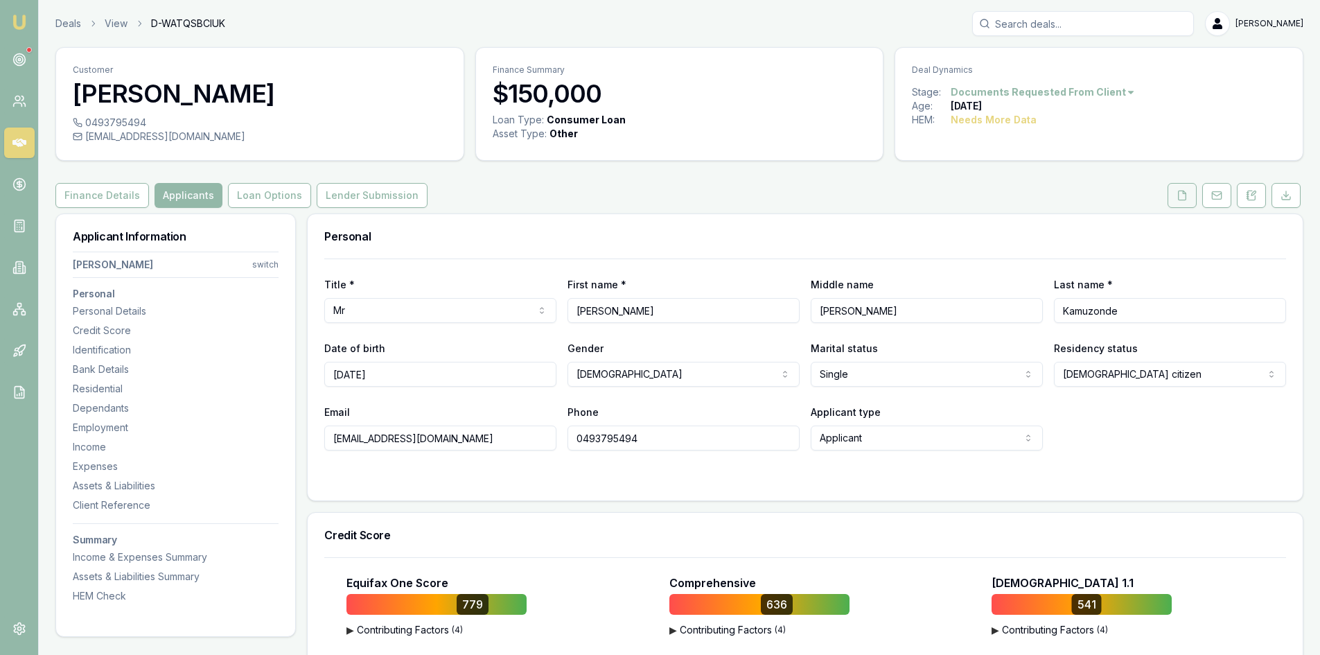
click at [1173, 194] on button at bounding box center [1182, 195] width 29 height 25
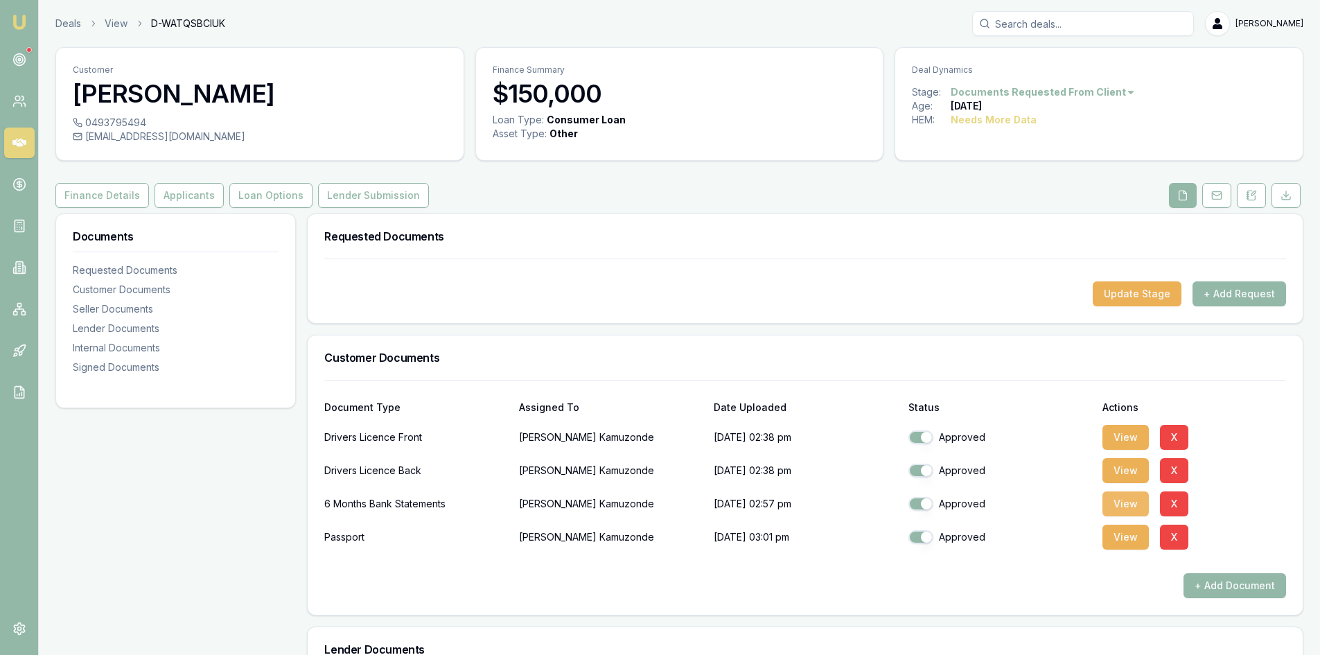
click at [1124, 509] on button "View" at bounding box center [1125, 503] width 46 height 25
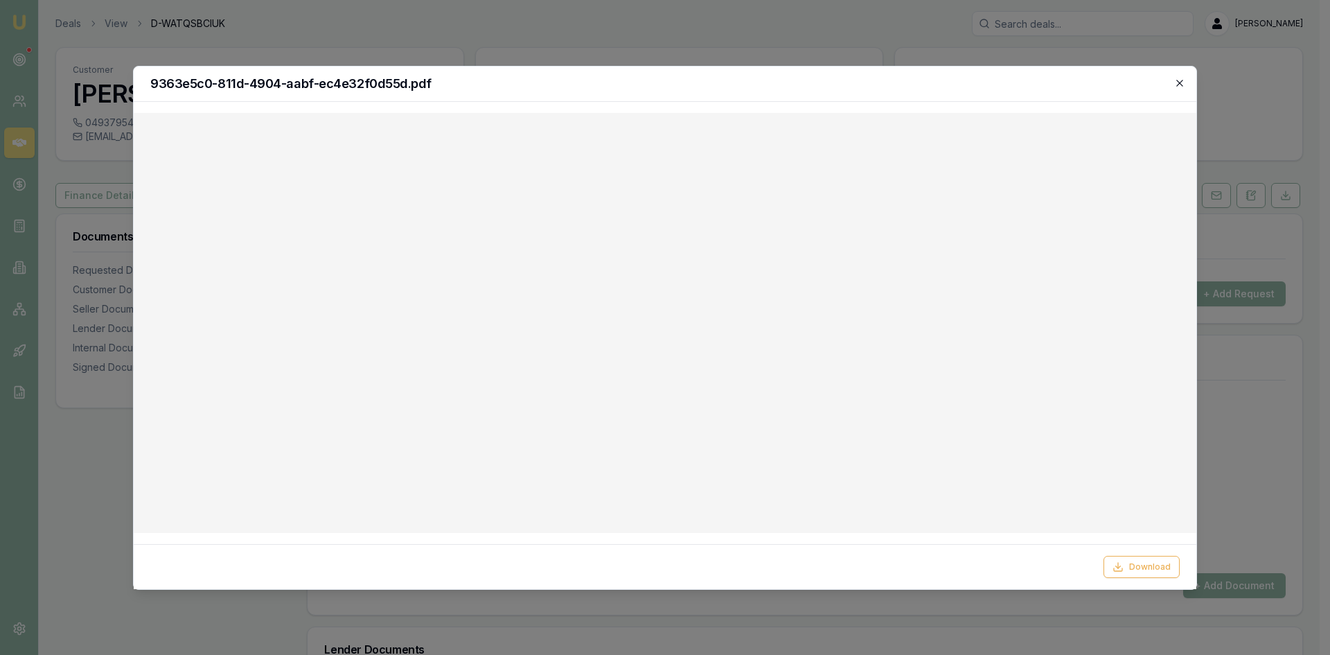
click at [1180, 80] on icon "button" at bounding box center [1179, 83] width 11 height 11
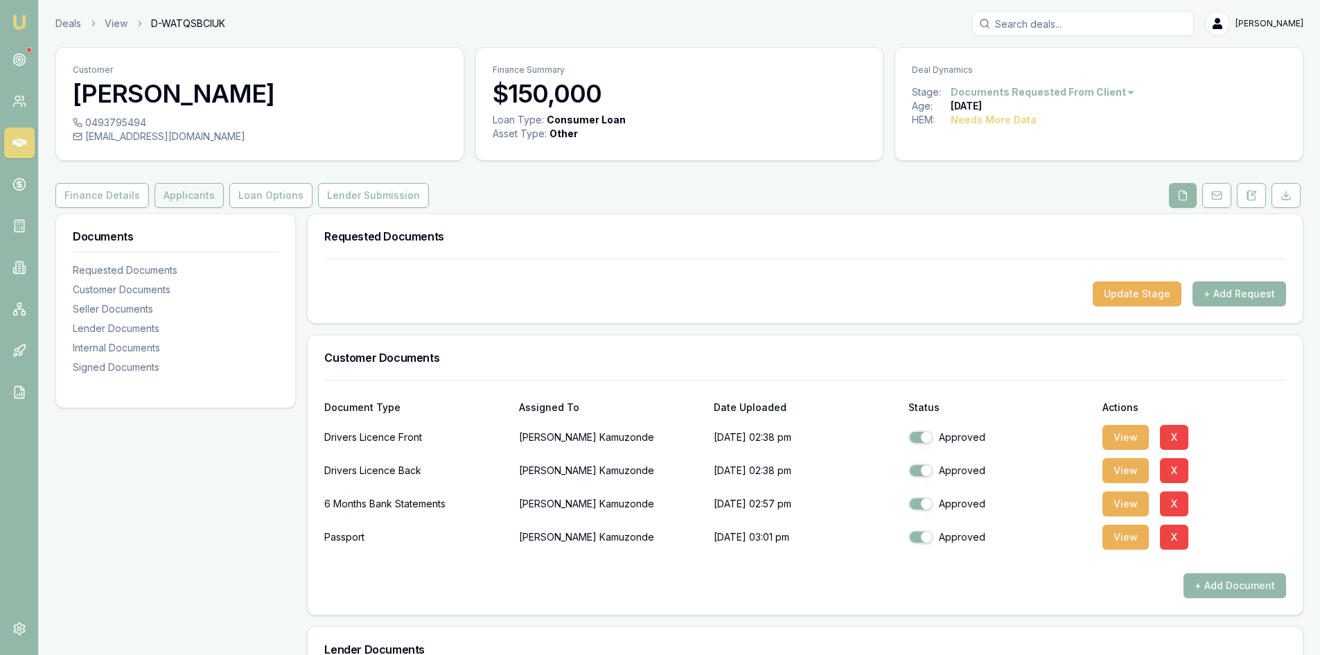
click at [203, 200] on button "Applicants" at bounding box center [189, 195] width 69 height 25
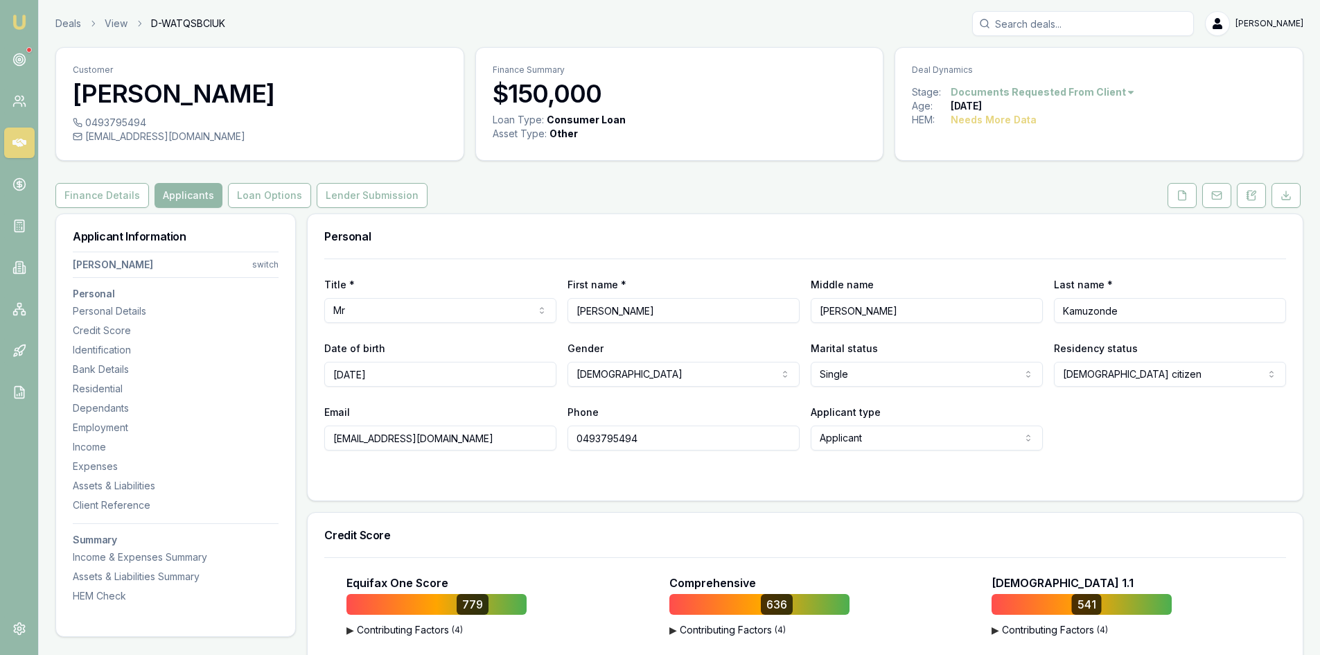
click at [602, 310] on input "[PERSON_NAME]" at bounding box center [683, 310] width 232 height 25
click at [833, 310] on input "[PERSON_NAME]" at bounding box center [927, 310] width 232 height 25
click at [598, 443] on input "0493795494" at bounding box center [683, 437] width 232 height 25
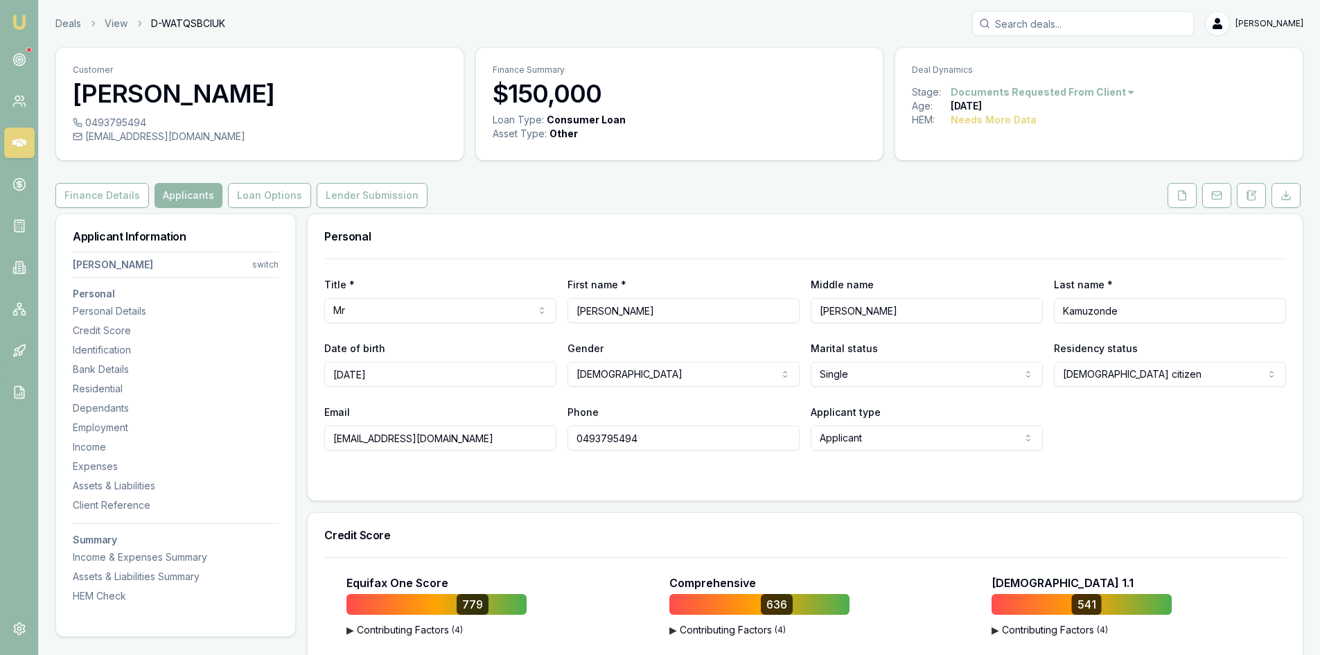
click at [598, 442] on input "0493795494" at bounding box center [683, 437] width 232 height 25
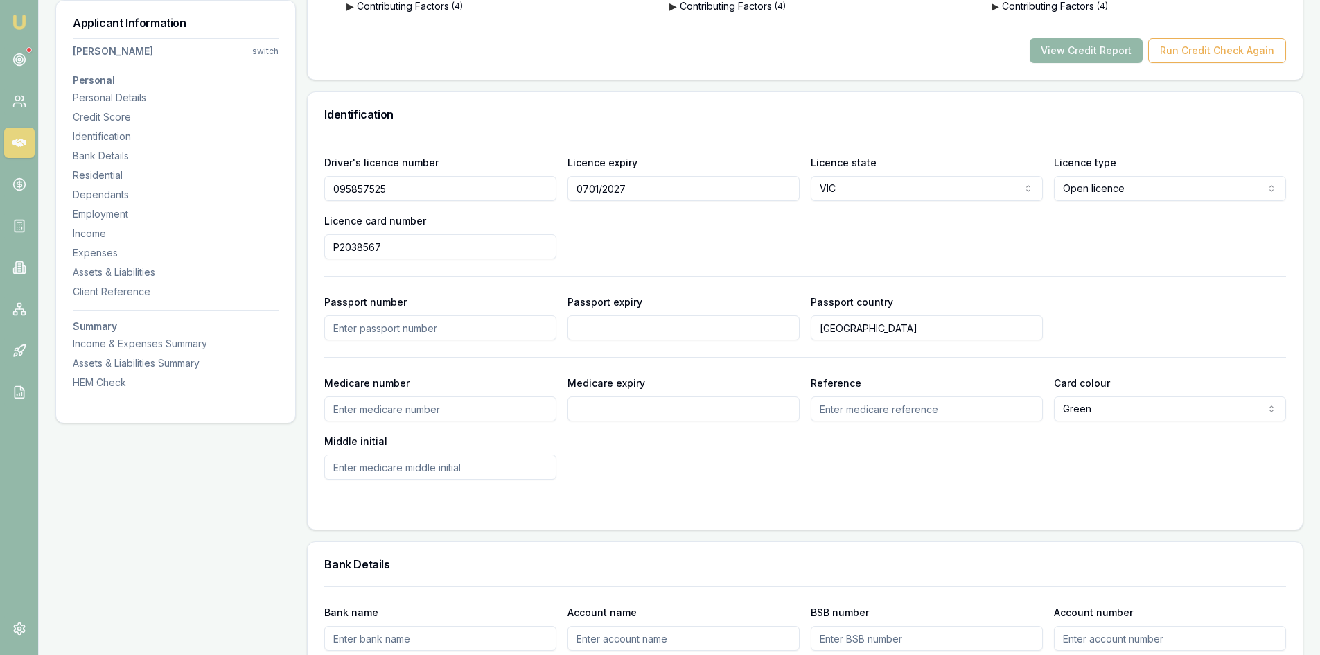
scroll to position [485, 0]
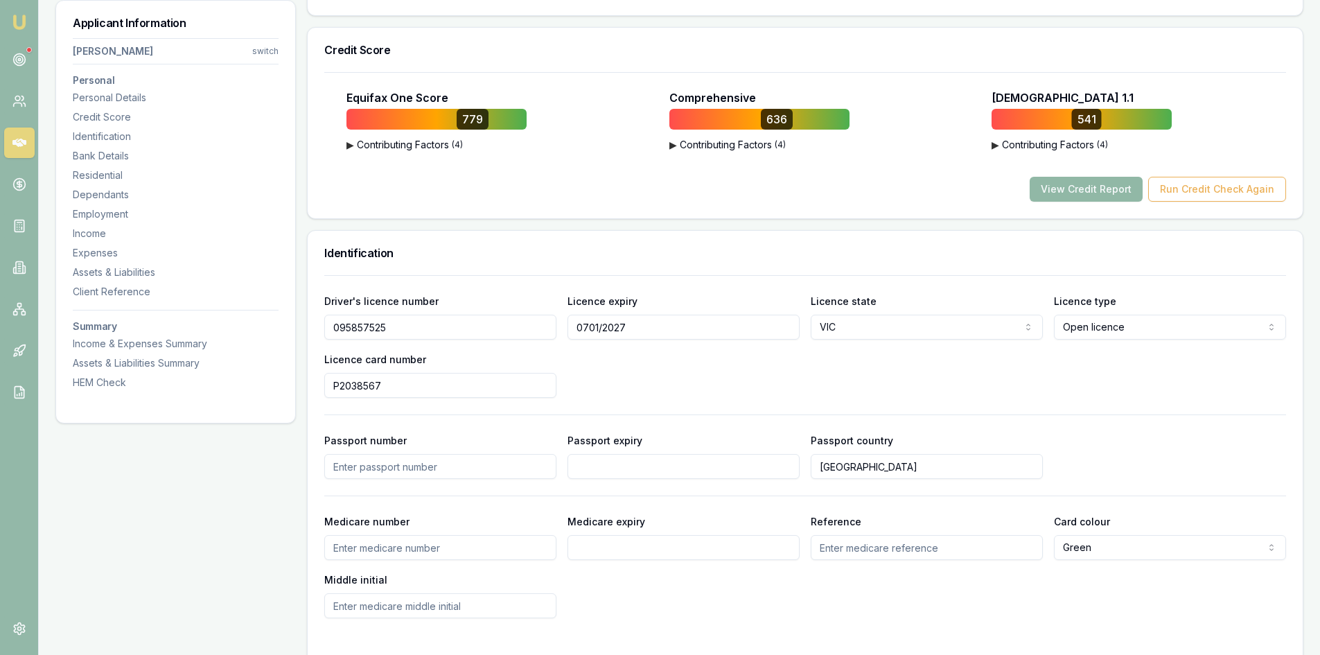
click at [1075, 194] on button "View Credit Report" at bounding box center [1086, 189] width 113 height 25
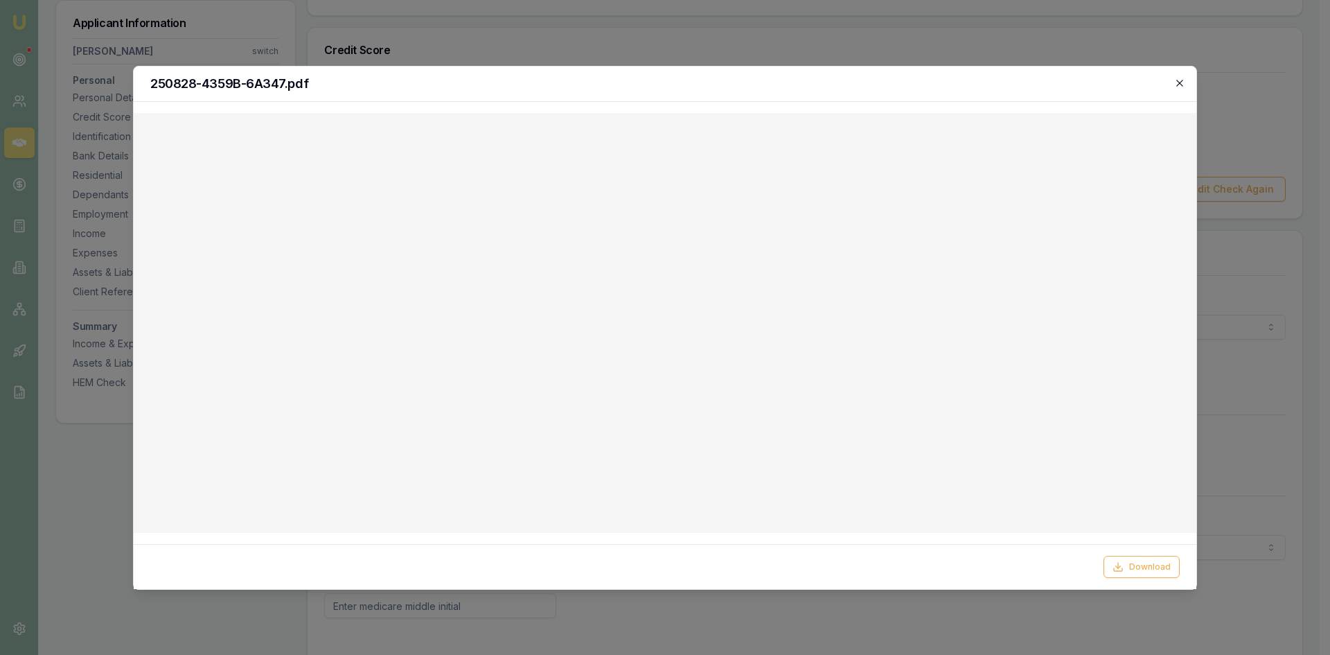
click at [1178, 85] on icon "button" at bounding box center [1180, 83] width 6 height 6
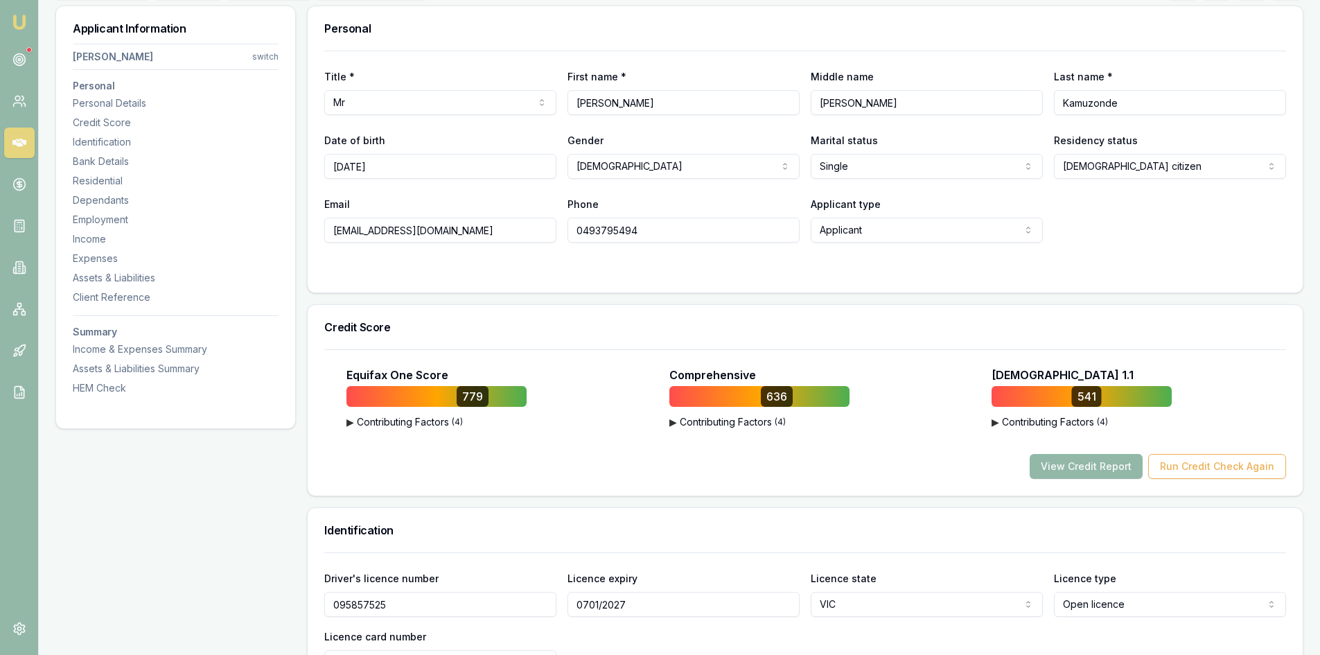
scroll to position [69, 0]
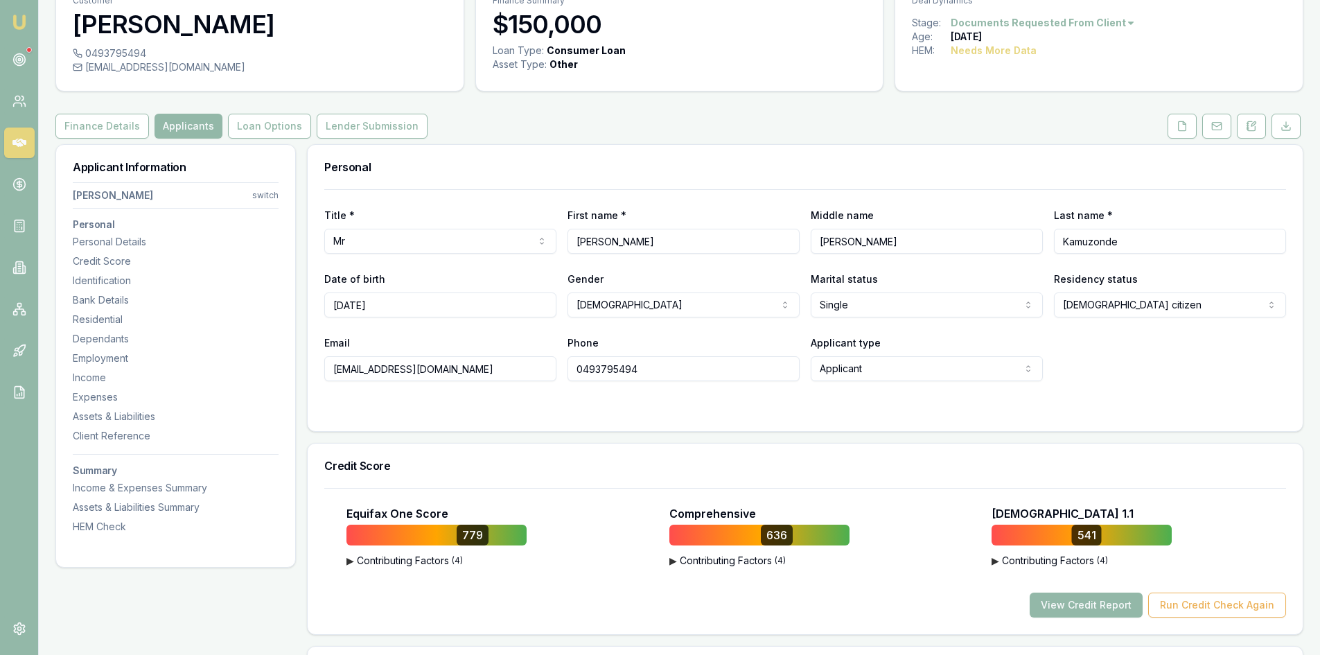
drag, startPoint x: 331, startPoint y: 369, endPoint x: 536, endPoint y: 369, distance: 204.4
click at [536, 369] on input "[EMAIL_ADDRESS][DOMAIN_NAME]" at bounding box center [440, 368] width 232 height 25
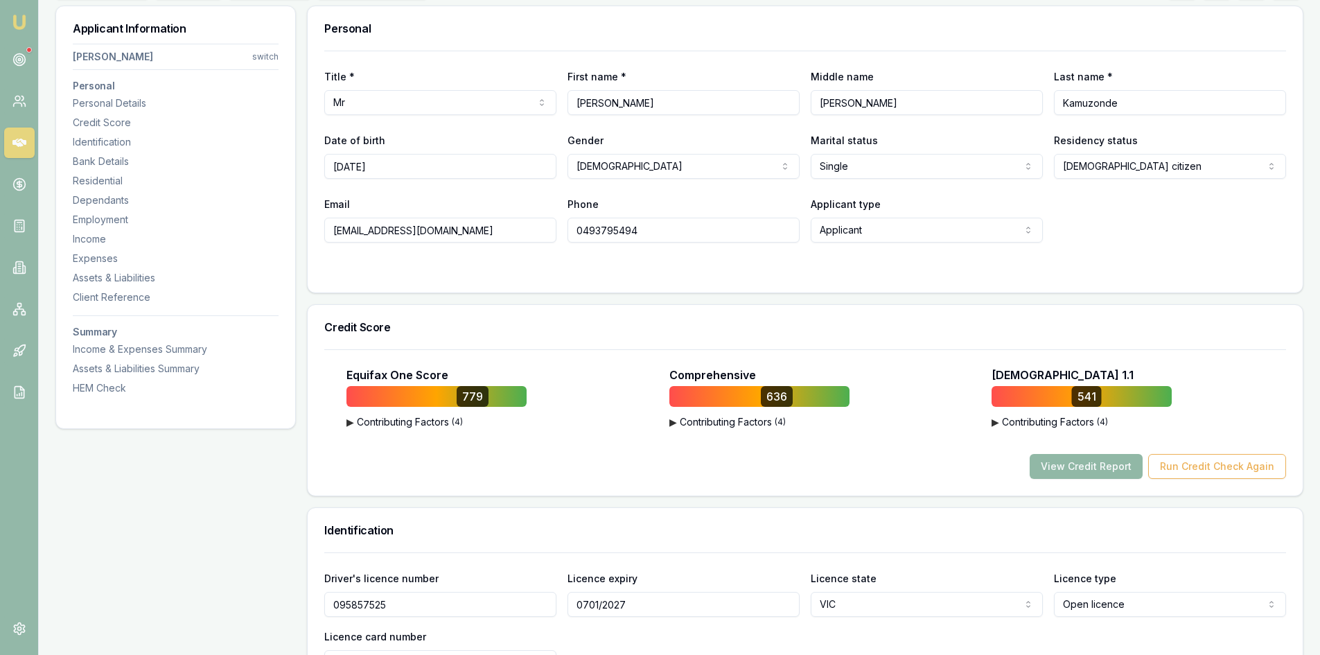
click at [1089, 473] on button "View Credit Report" at bounding box center [1086, 466] width 113 height 25
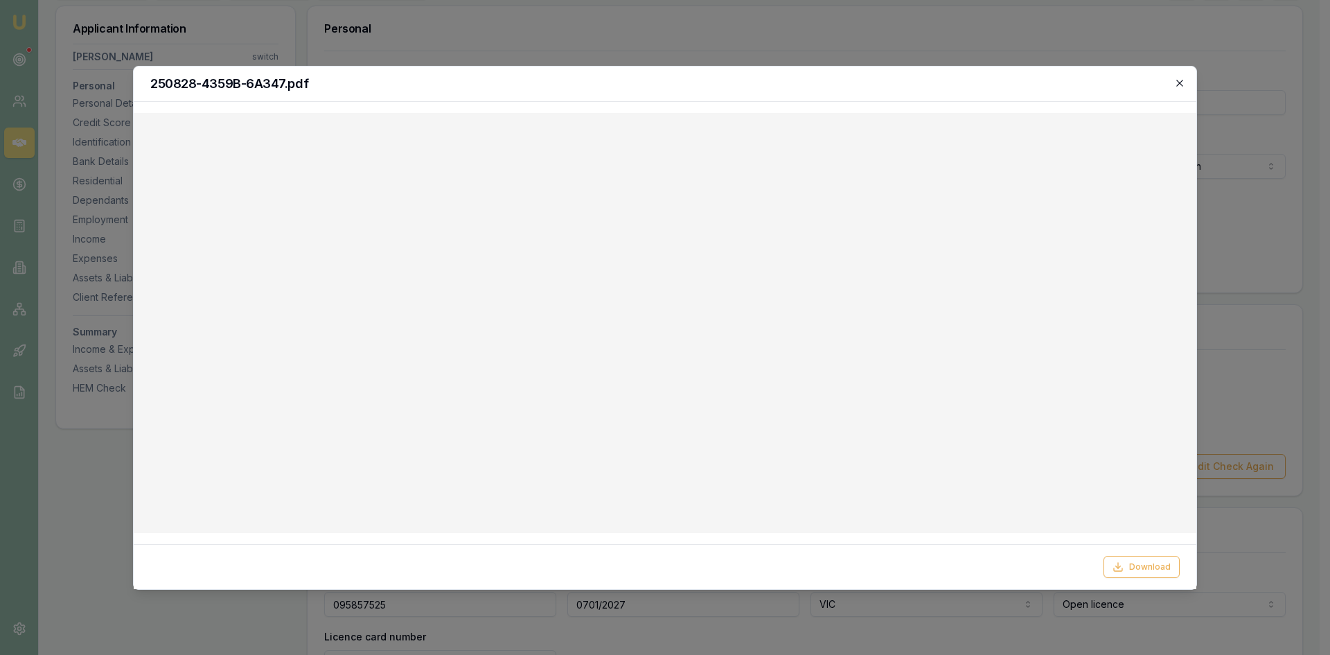
click at [1183, 85] on icon "button" at bounding box center [1179, 83] width 11 height 11
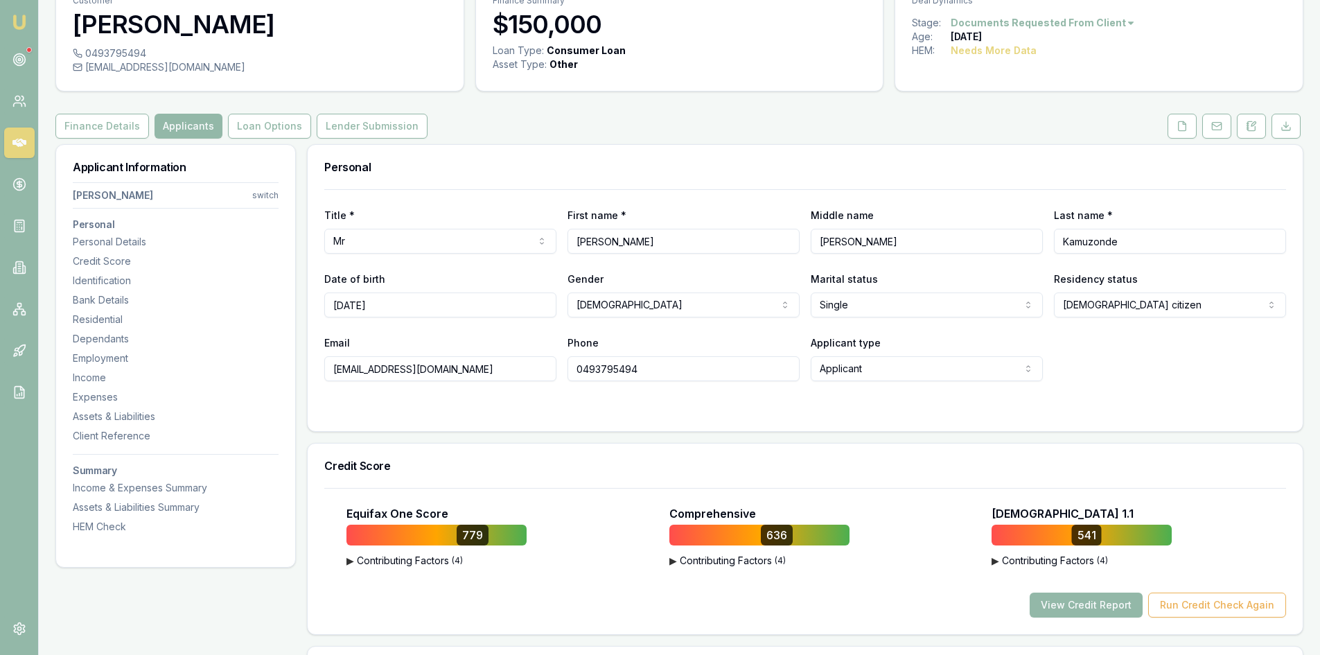
scroll to position [0, 0]
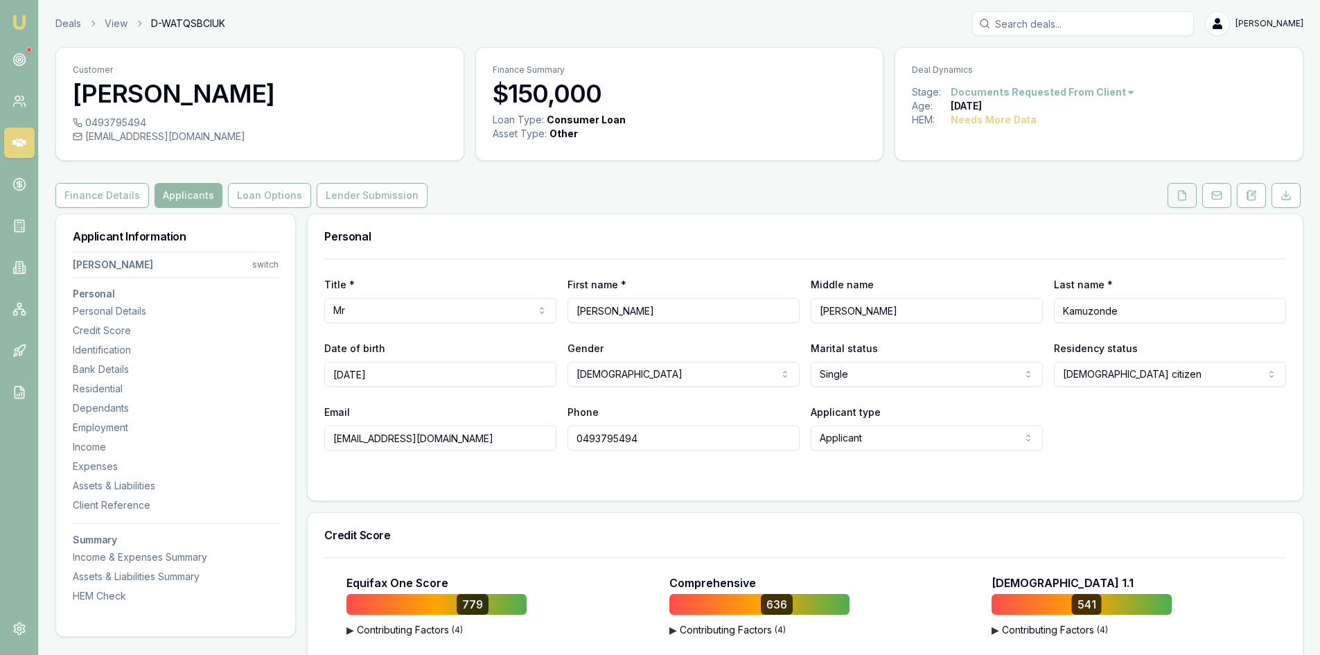
click at [1185, 202] on button at bounding box center [1182, 195] width 29 height 25
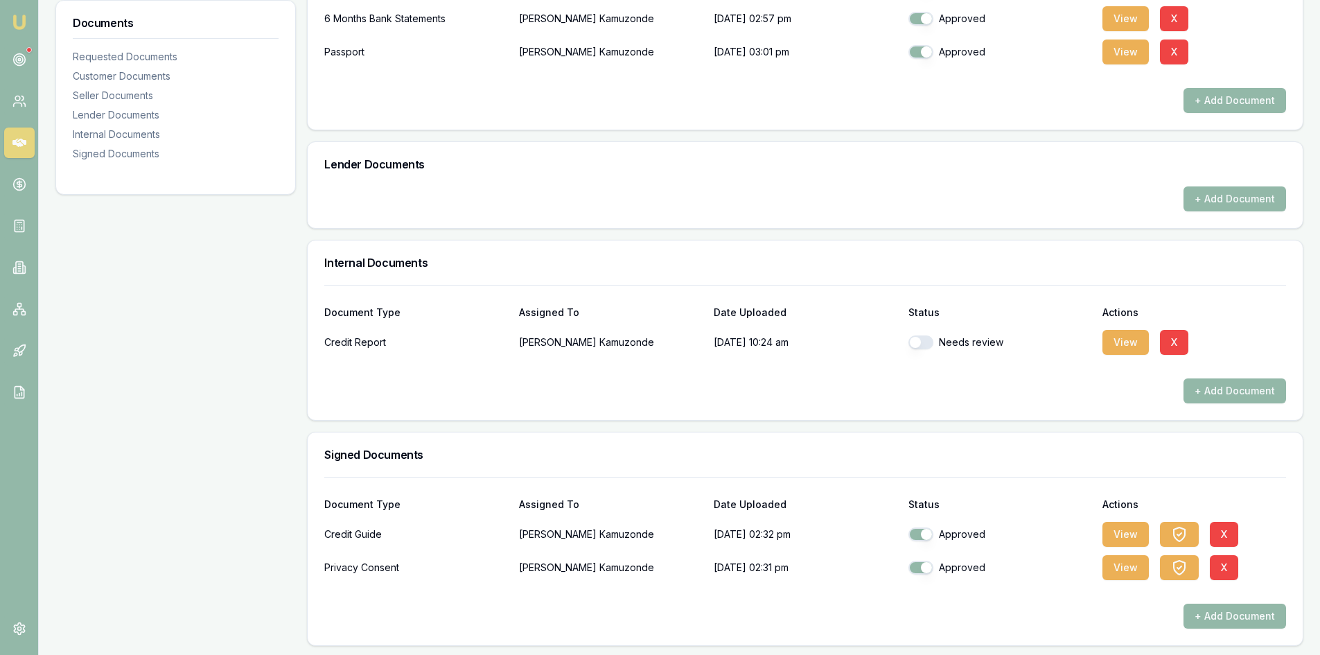
scroll to position [487, 0]
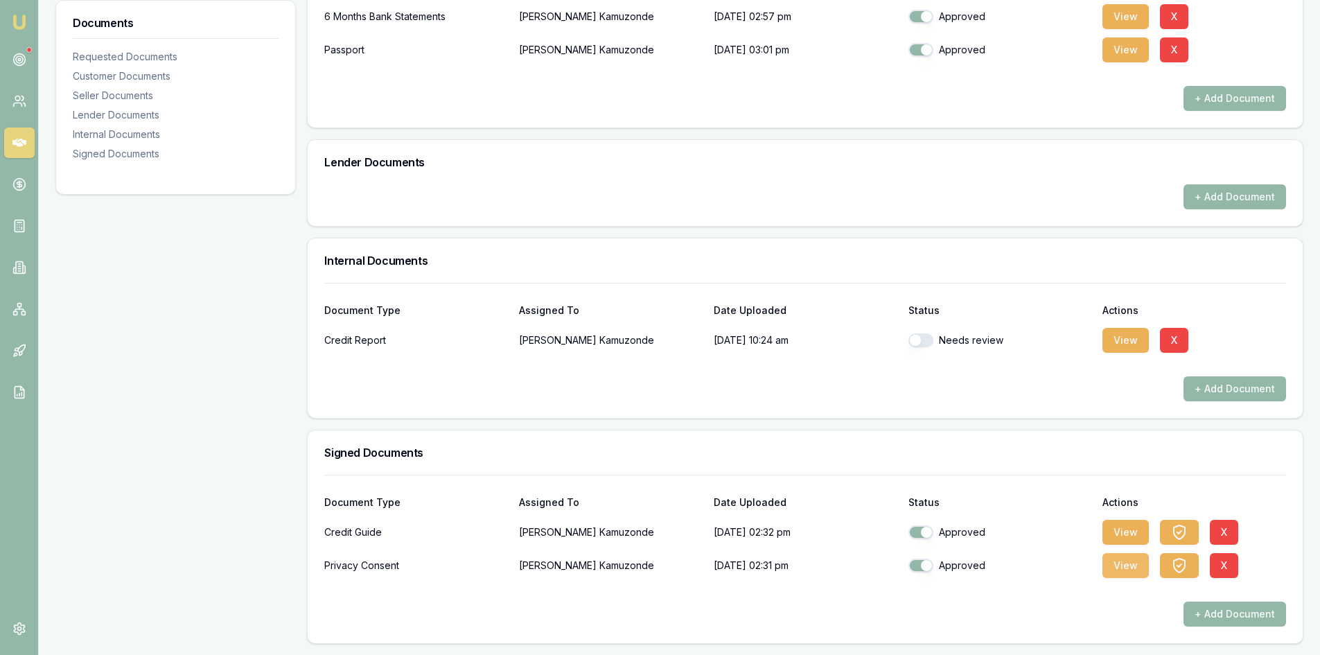
click at [1122, 567] on button "View" at bounding box center [1125, 565] width 46 height 25
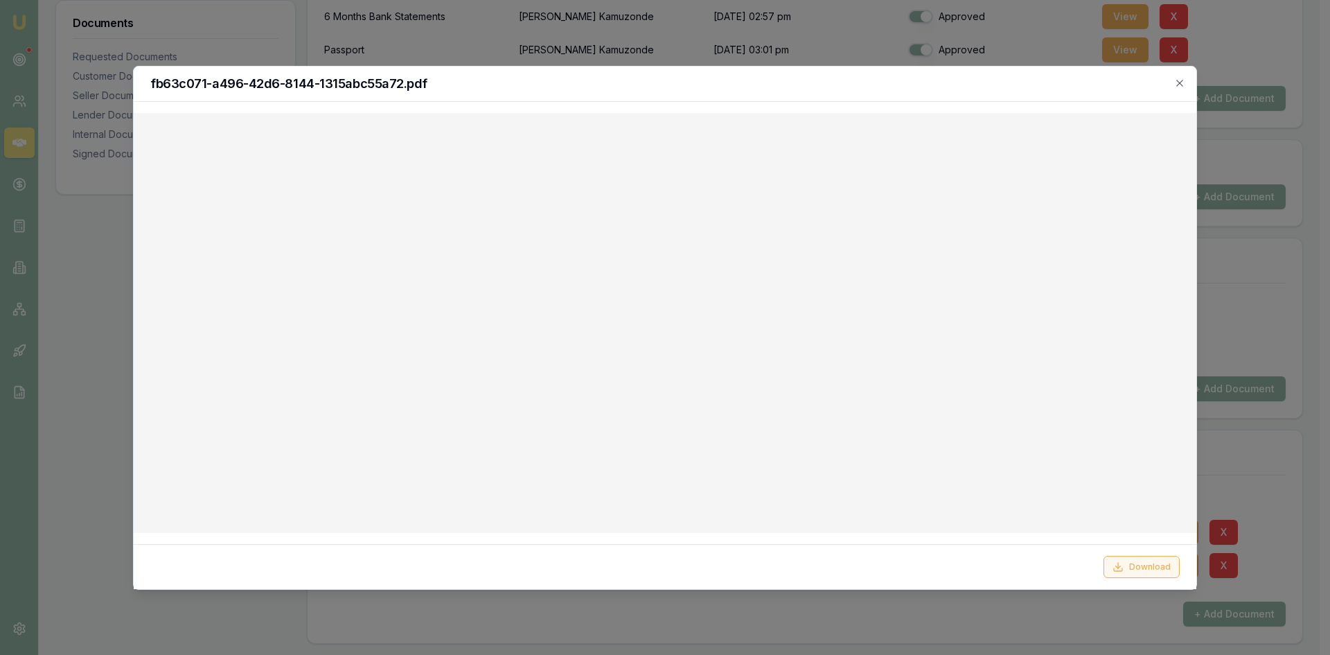
click at [1141, 567] on button "Download" at bounding box center [1142, 567] width 76 height 22
drag, startPoint x: 1288, startPoint y: 290, endPoint x: 1215, endPoint y: 269, distance: 75.9
click at [1288, 290] on div at bounding box center [665, 327] width 1330 height 655
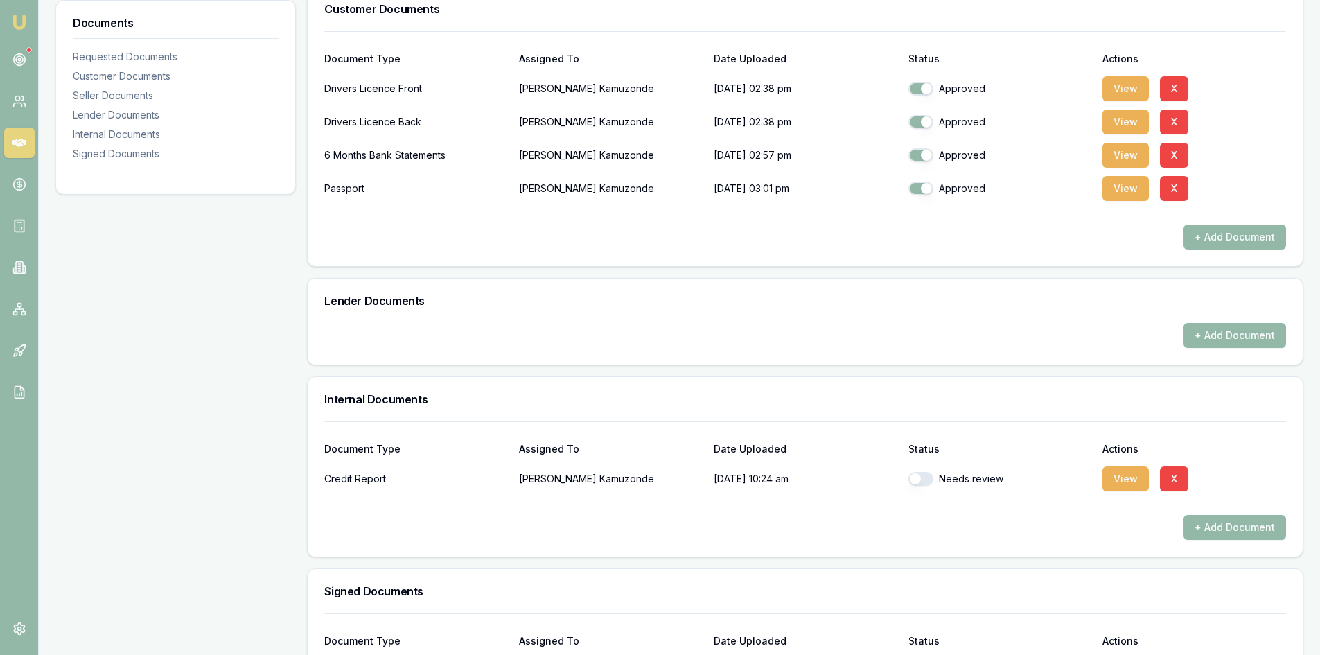
scroll to position [279, 0]
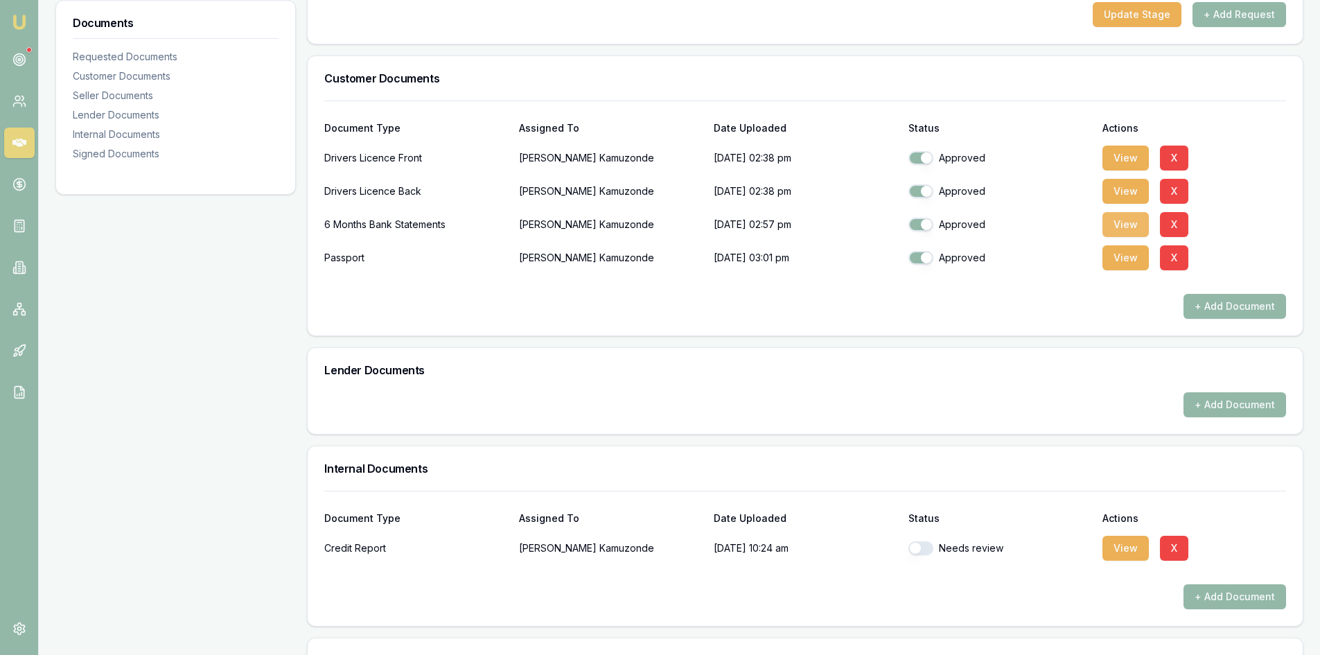
click at [1135, 229] on button "View" at bounding box center [1125, 224] width 46 height 25
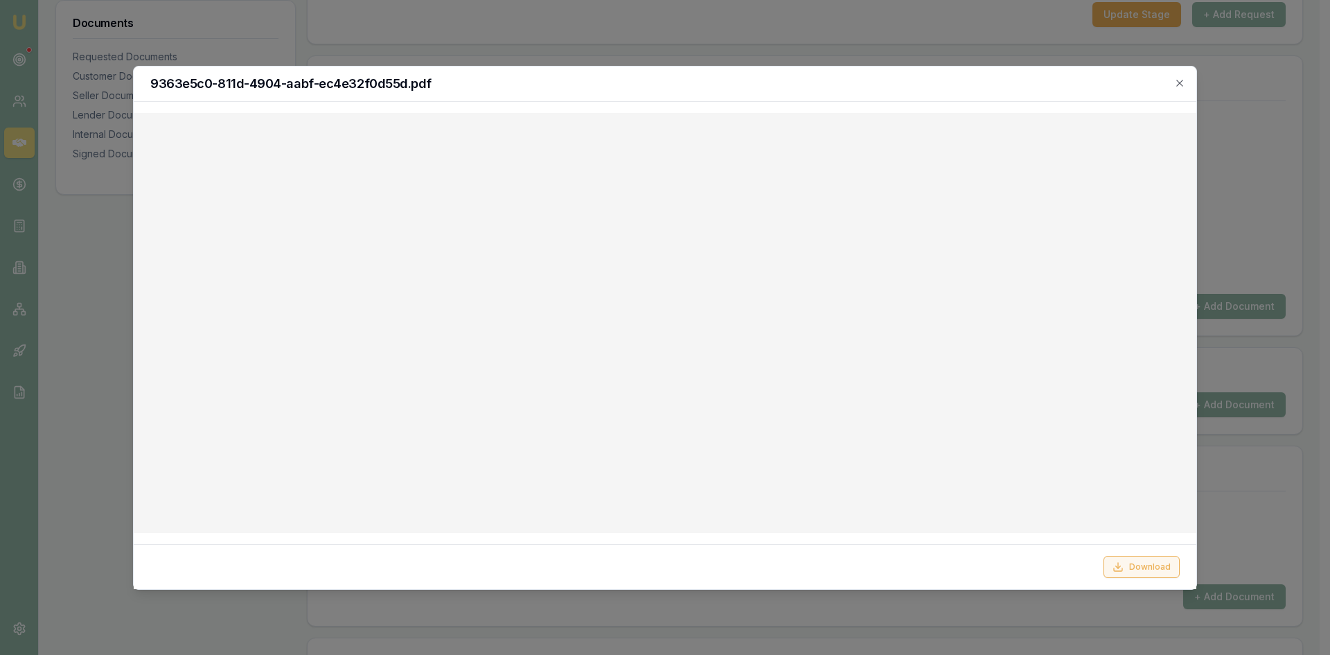
click at [1148, 567] on button "Download" at bounding box center [1142, 567] width 76 height 22
click at [1294, 138] on div at bounding box center [665, 327] width 1330 height 655
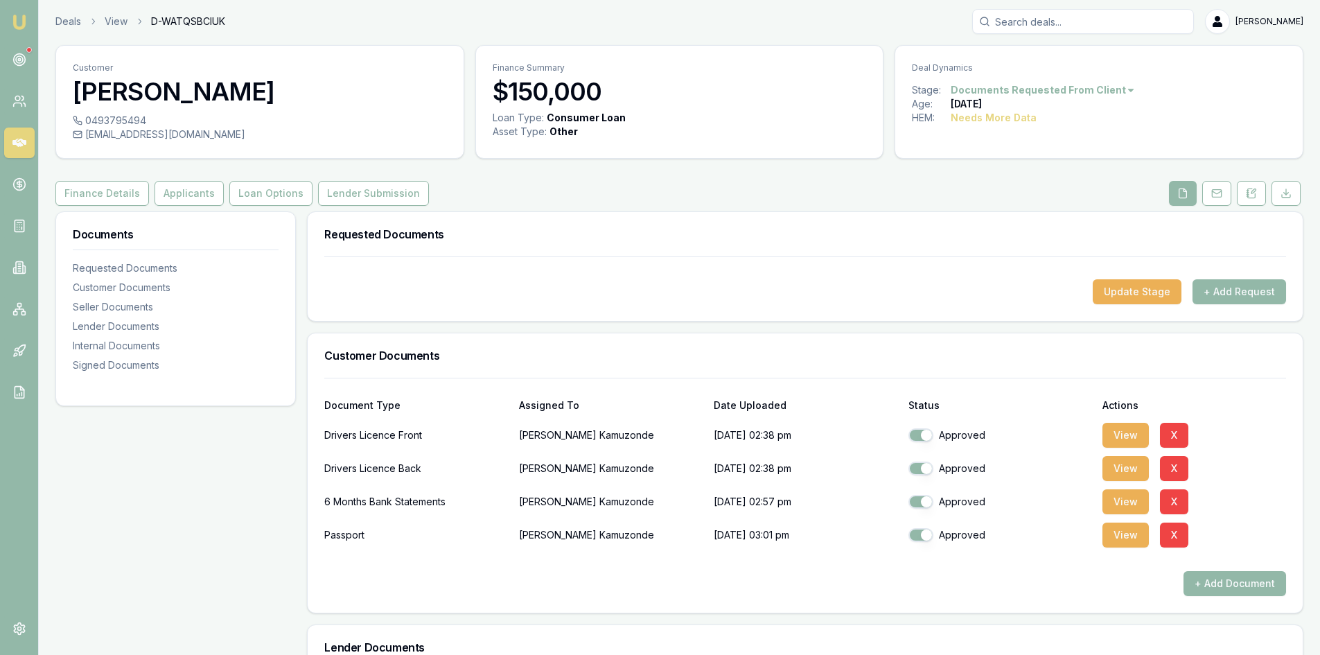
scroll to position [0, 0]
